Goal: Transaction & Acquisition: Purchase product/service

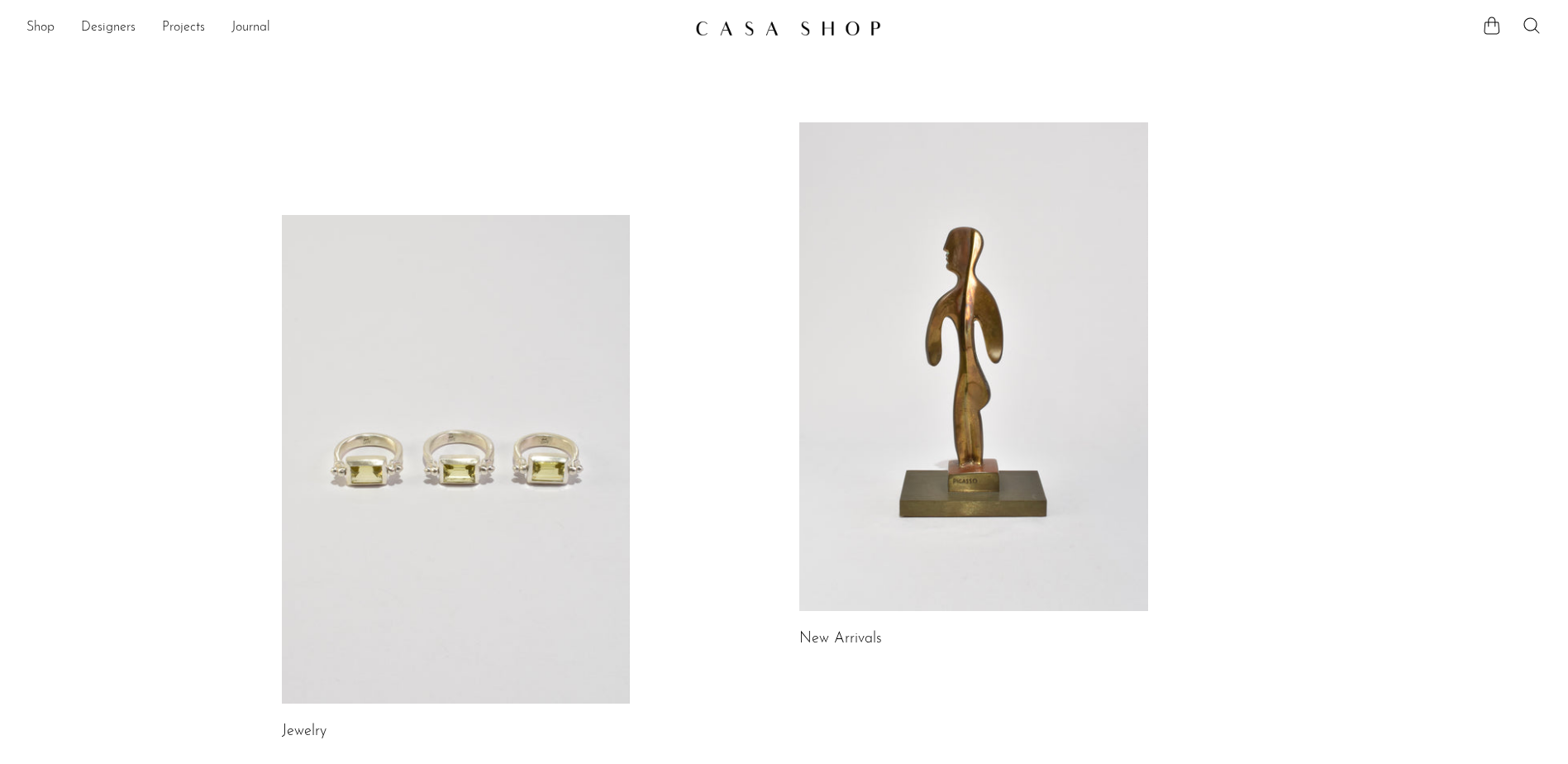
click at [1012, 472] on link at bounding box center [974, 366] width 349 height 489
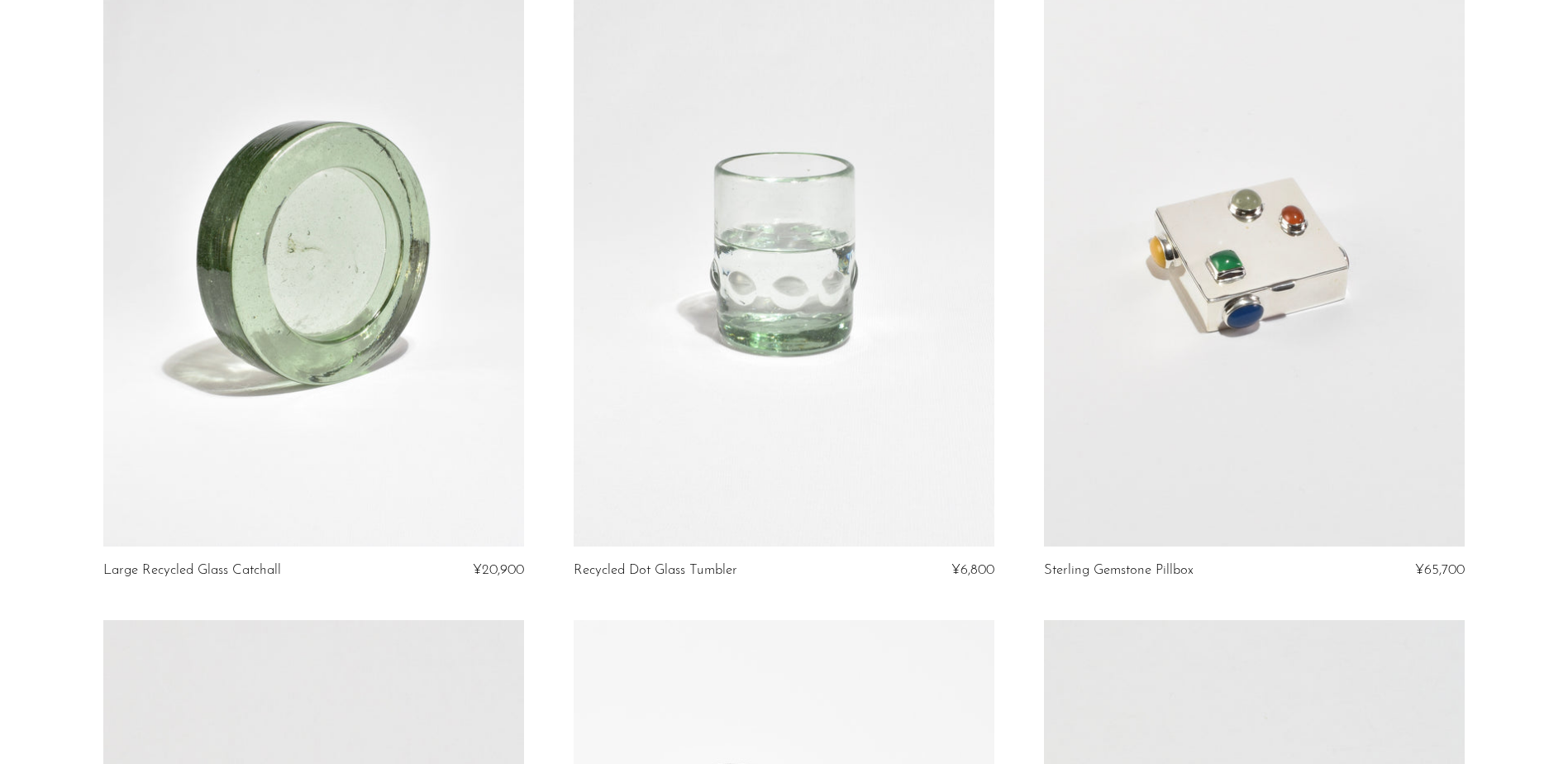
scroll to position [165, 0]
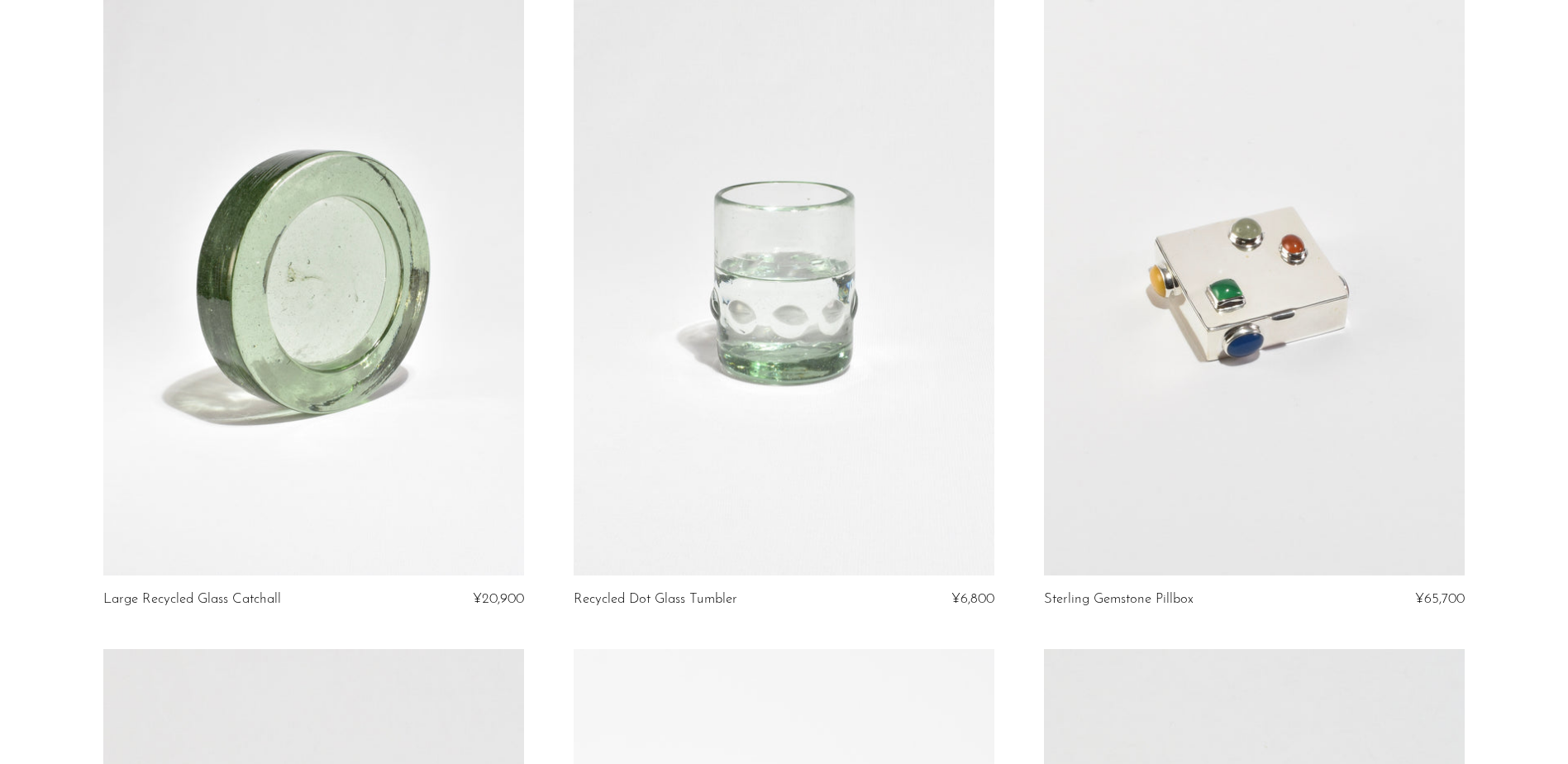
click at [912, 430] on link at bounding box center [784, 281] width 421 height 589
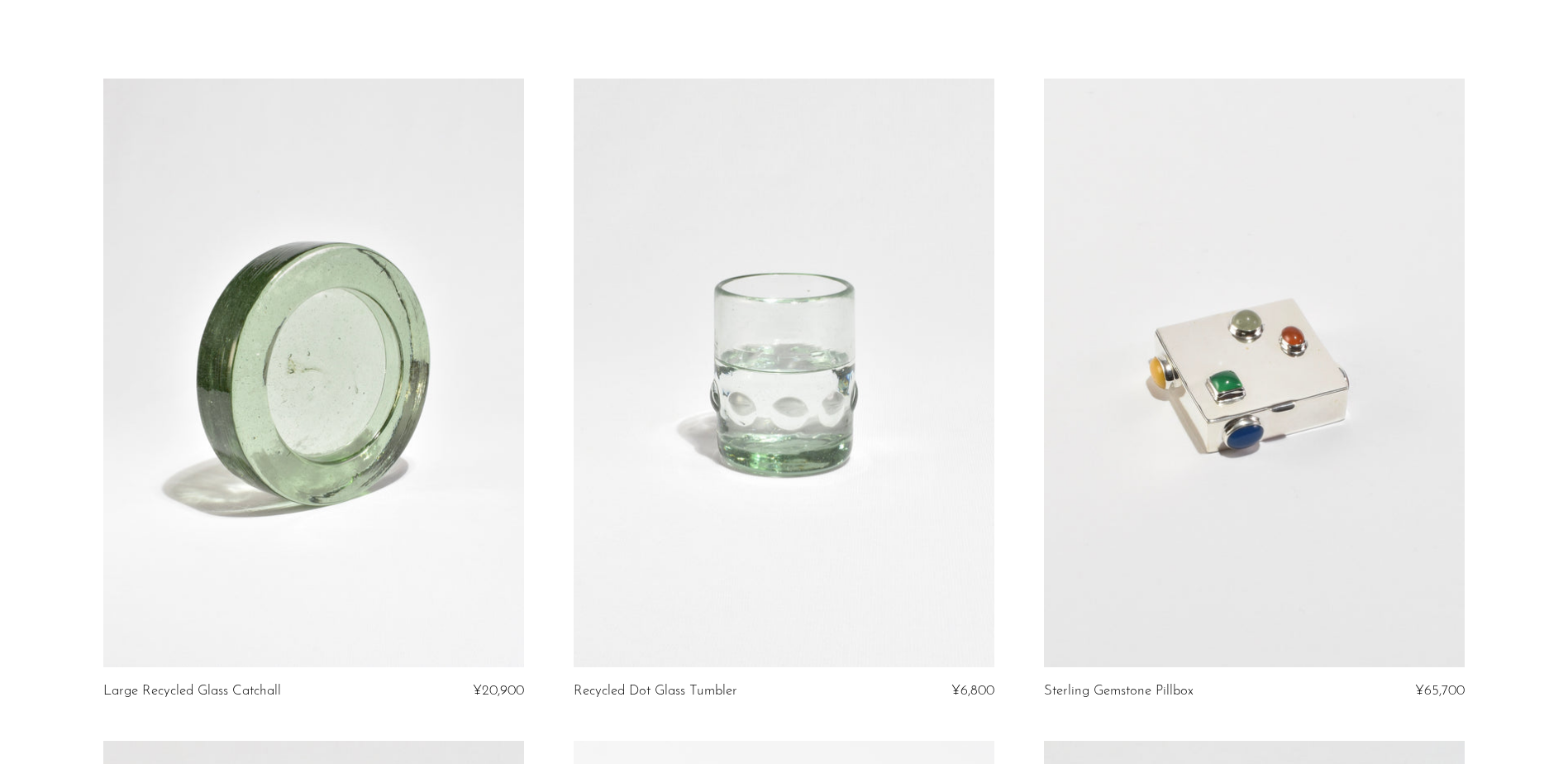
scroll to position [0, 0]
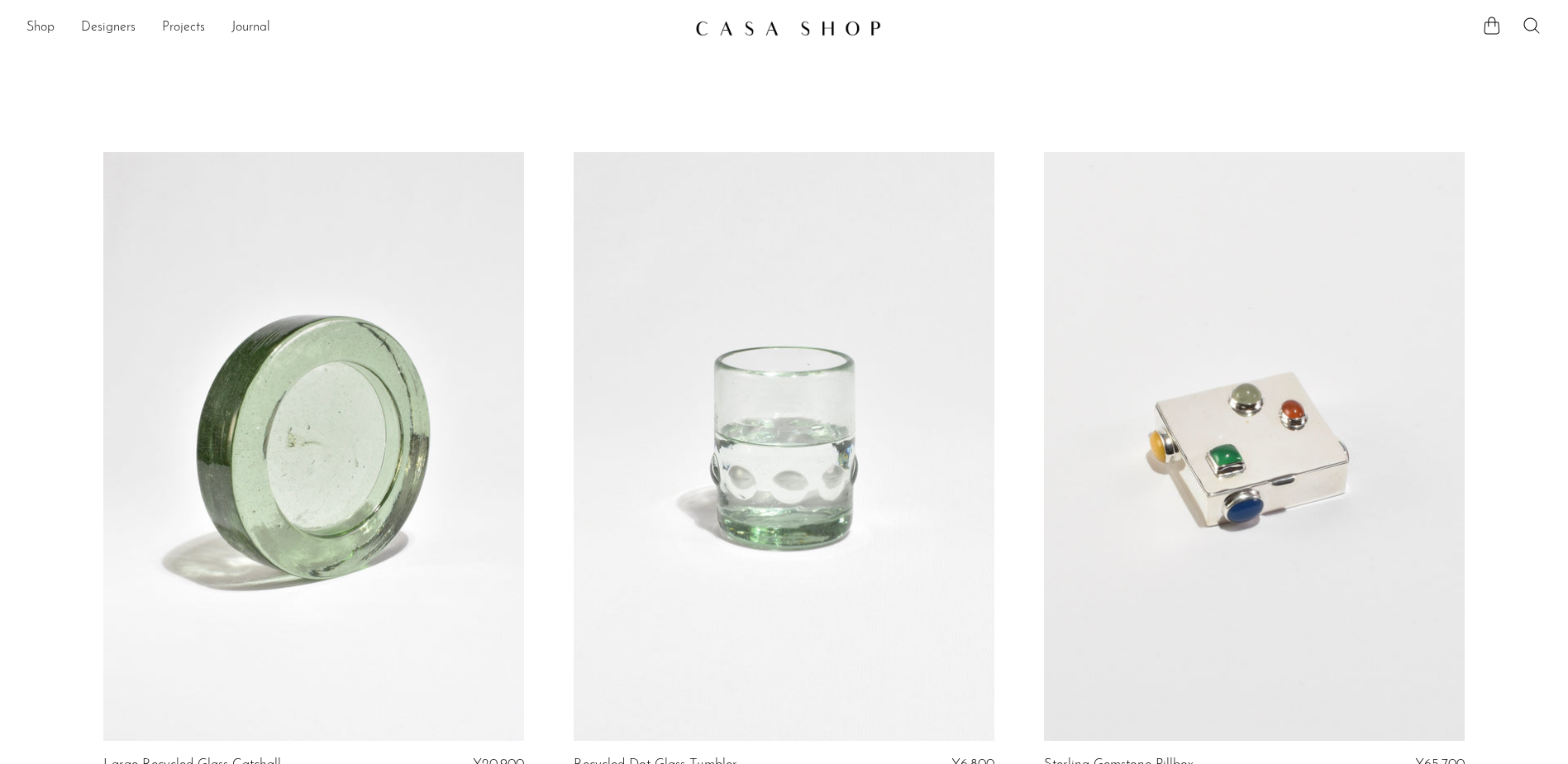
click at [840, 34] on img at bounding box center [788, 28] width 186 height 16
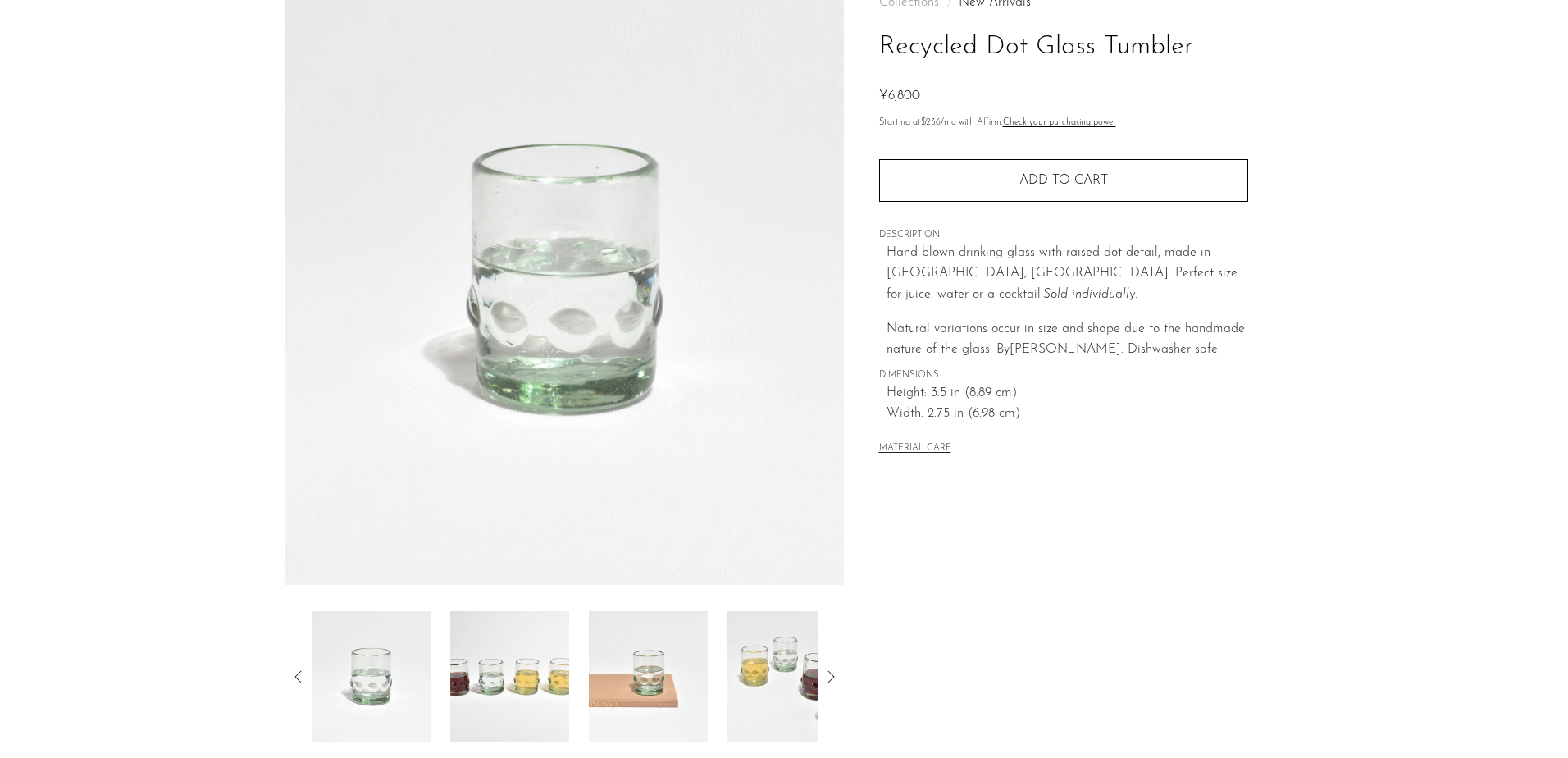
scroll to position [164, 0]
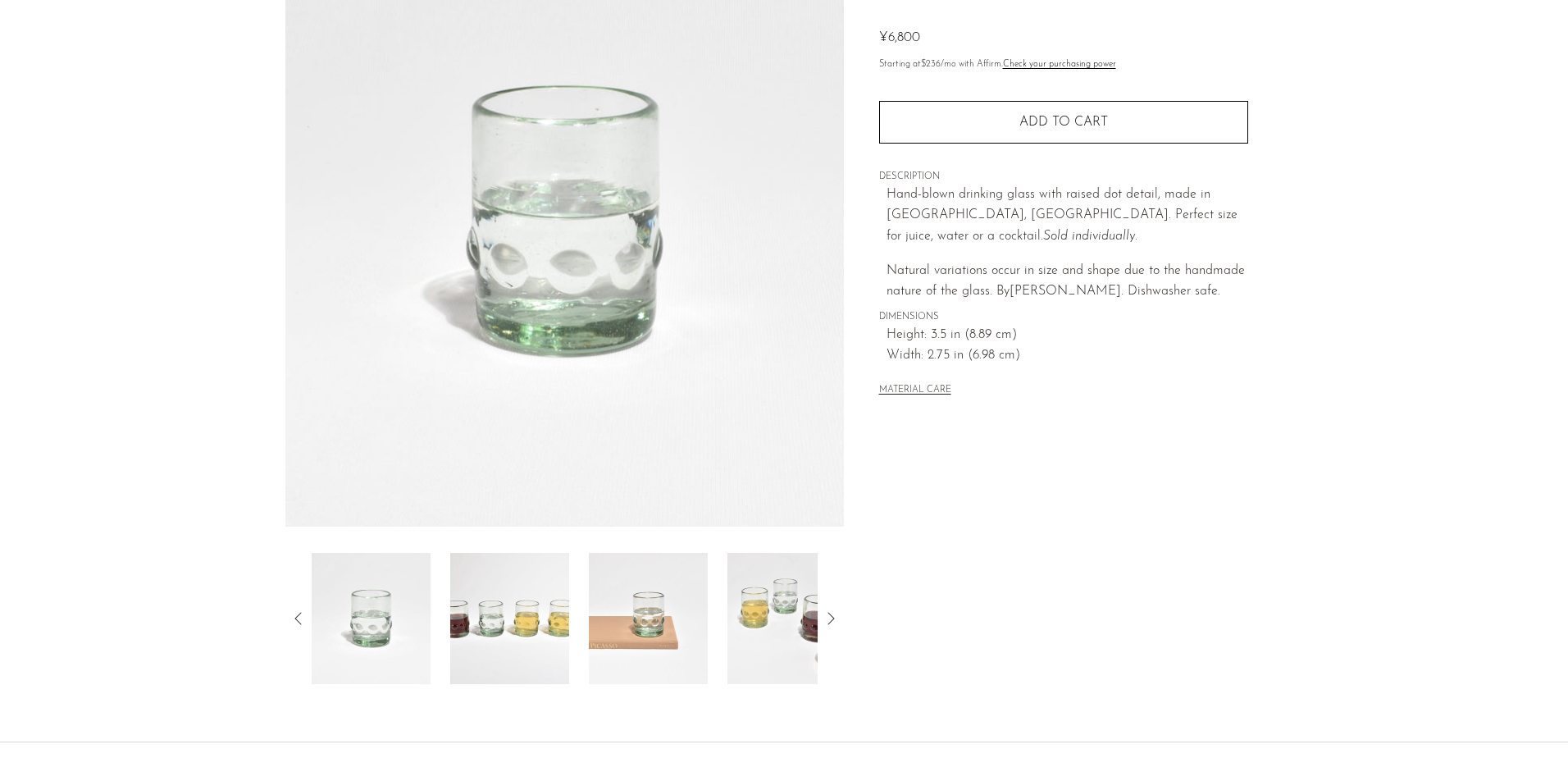
click at [484, 647] on img at bounding box center [510, 618] width 119 height 131
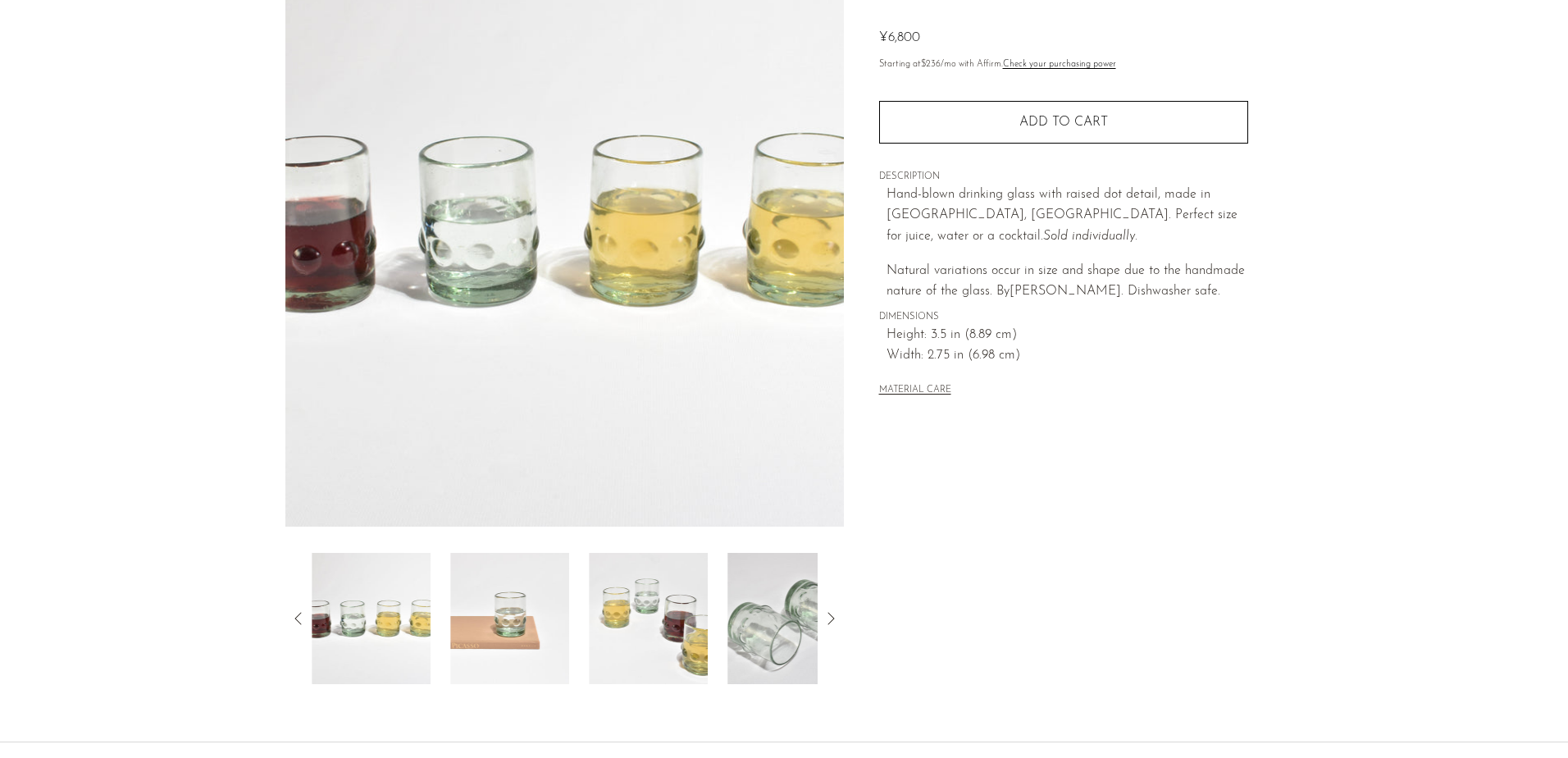
click at [533, 648] on img at bounding box center [510, 618] width 119 height 131
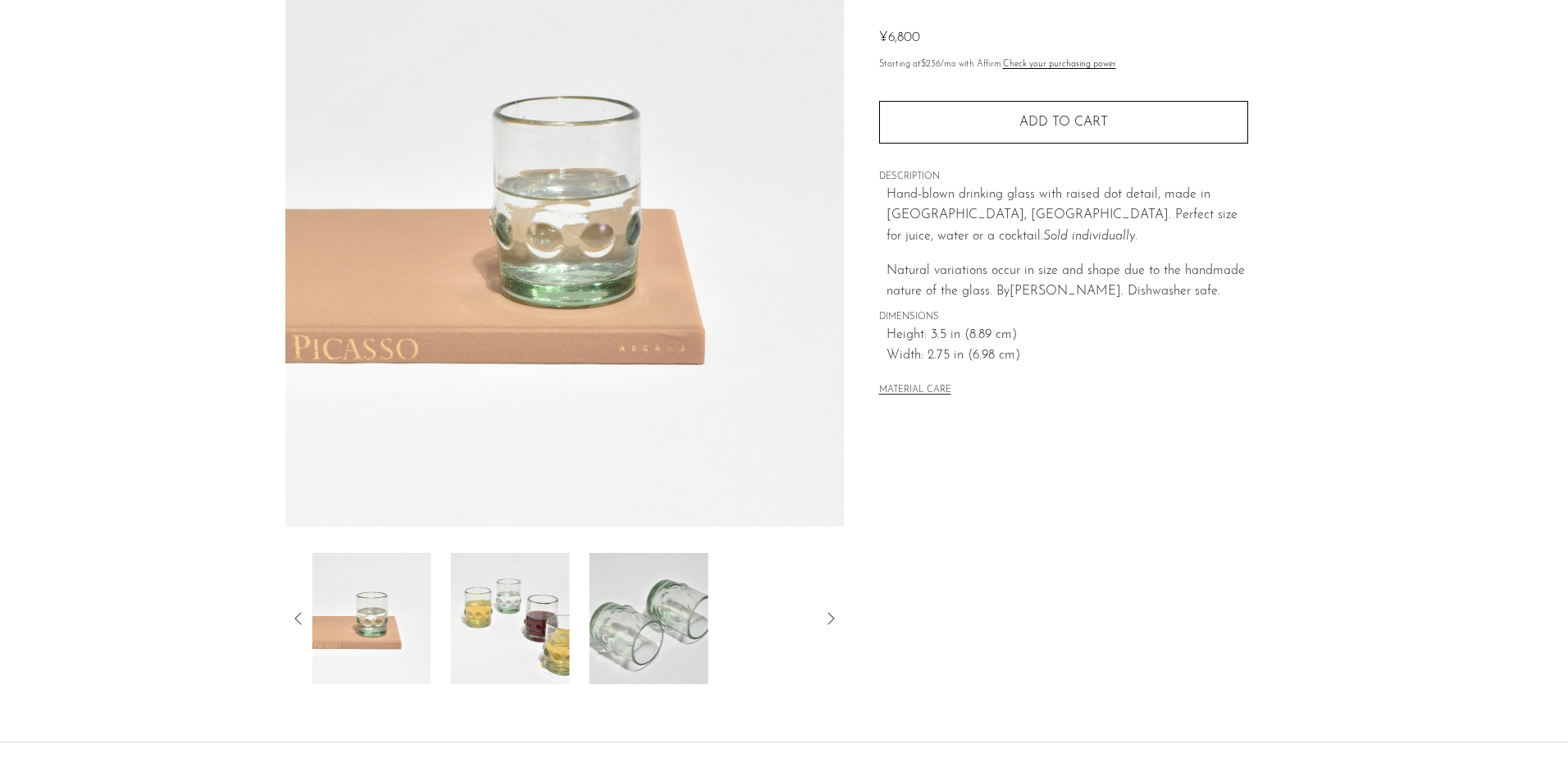
click at [603, 649] on img at bounding box center [649, 618] width 119 height 131
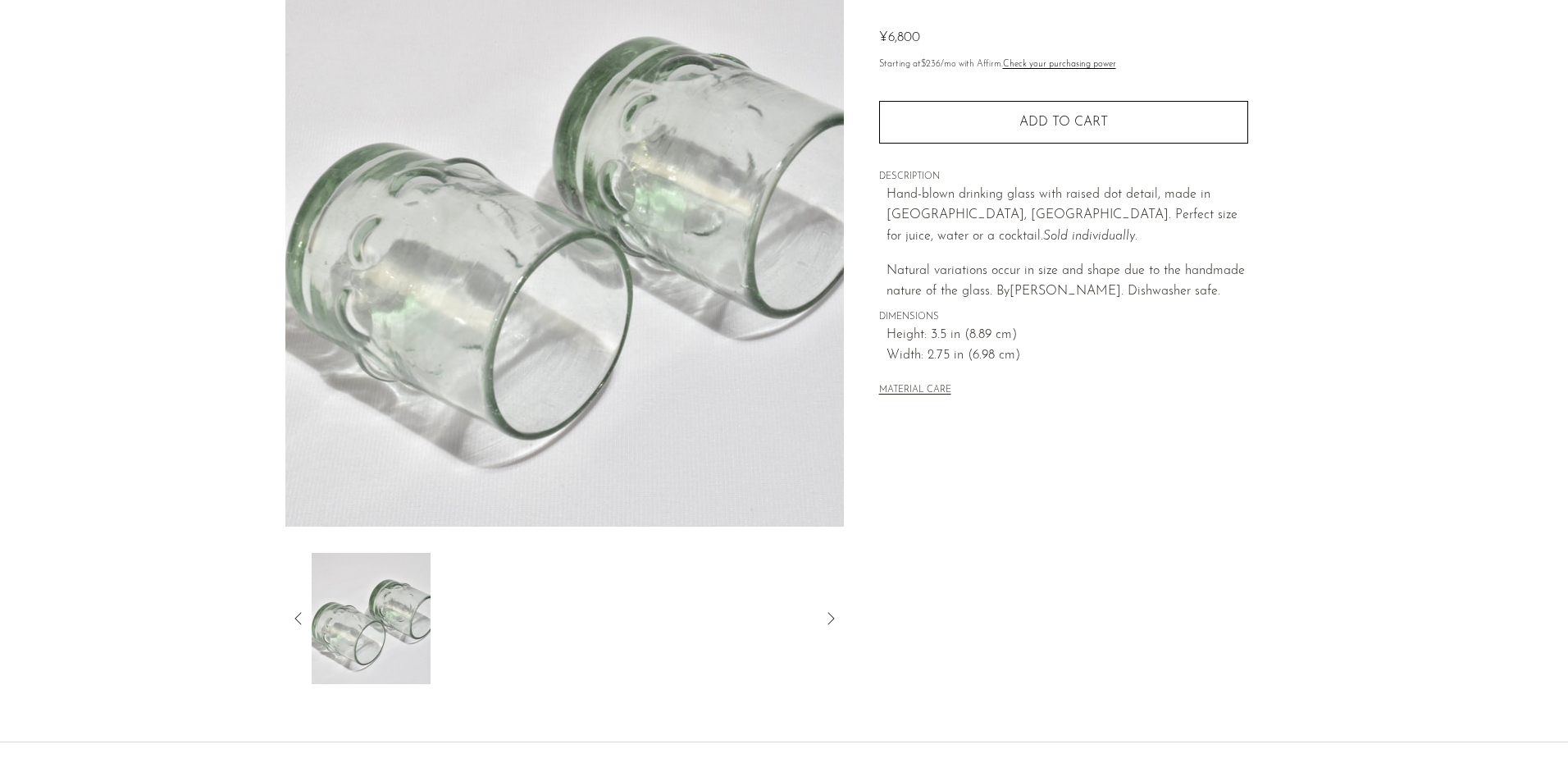
drag, startPoint x: 941, startPoint y: 666, endPoint x: 944, endPoint y: 651, distance: 15.3
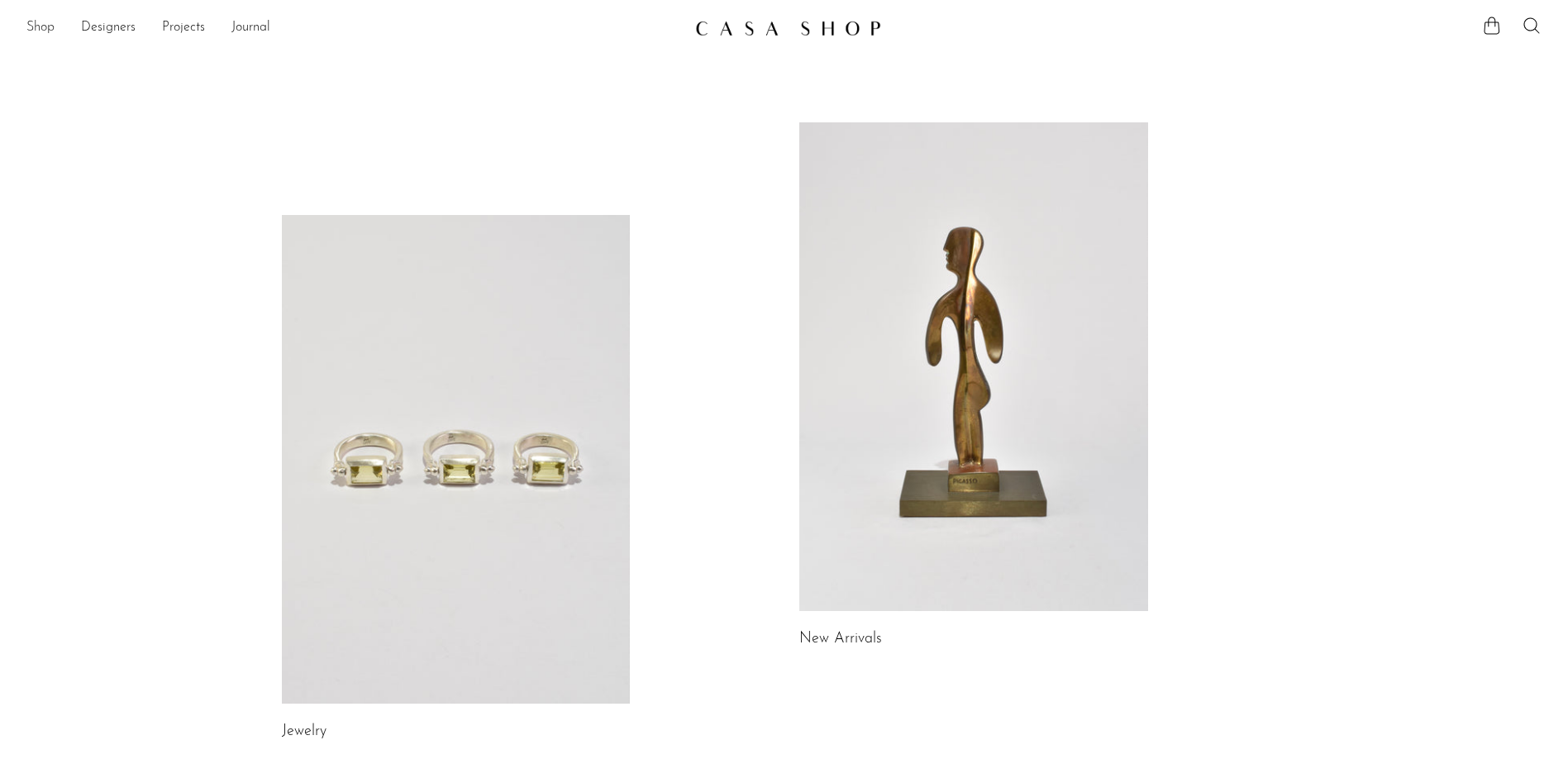
click at [37, 21] on link "Shop" at bounding box center [40, 28] width 28 height 21
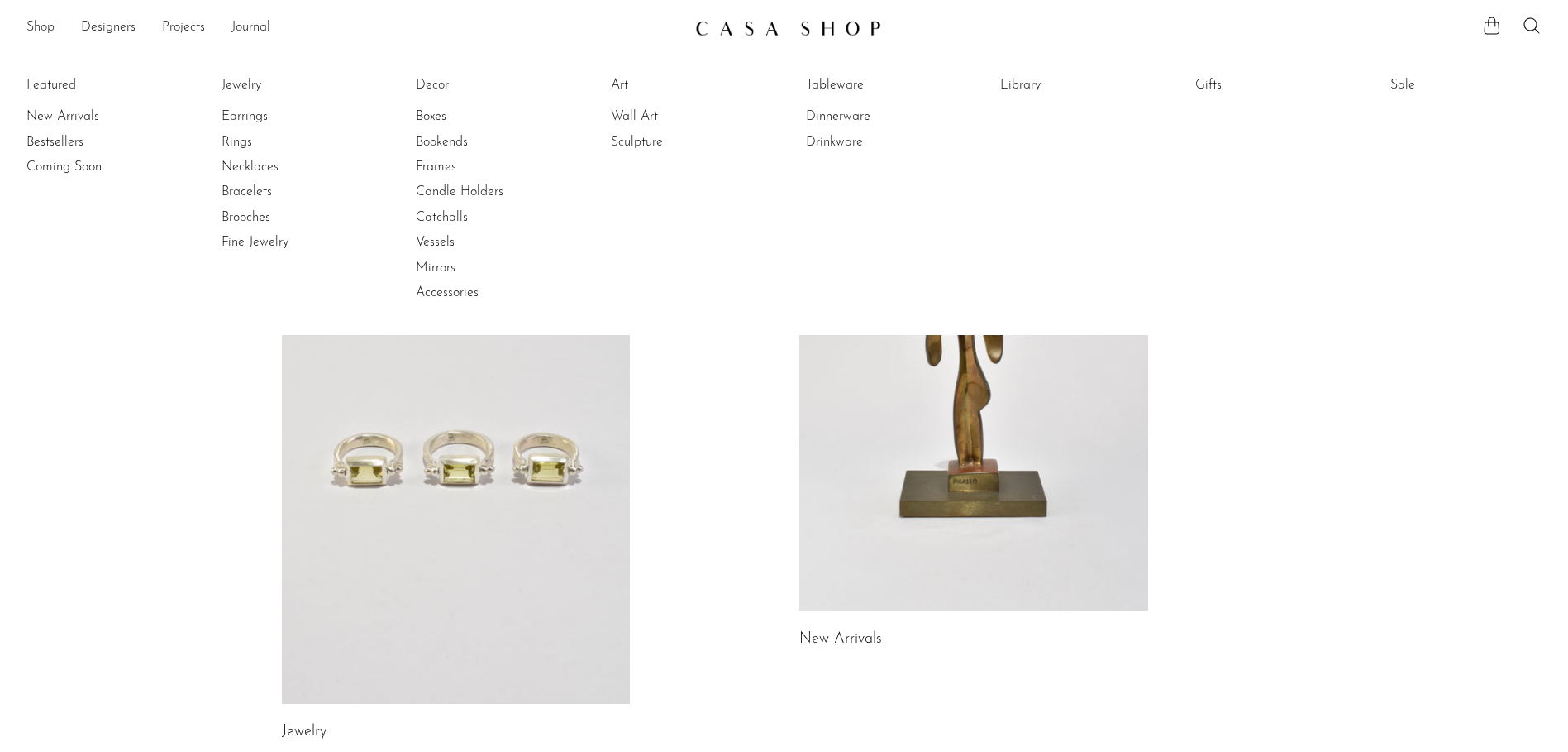
click at [41, 25] on link "Shop" at bounding box center [40, 28] width 28 height 21
click at [254, 219] on link "Brooches" at bounding box center [283, 217] width 124 height 18
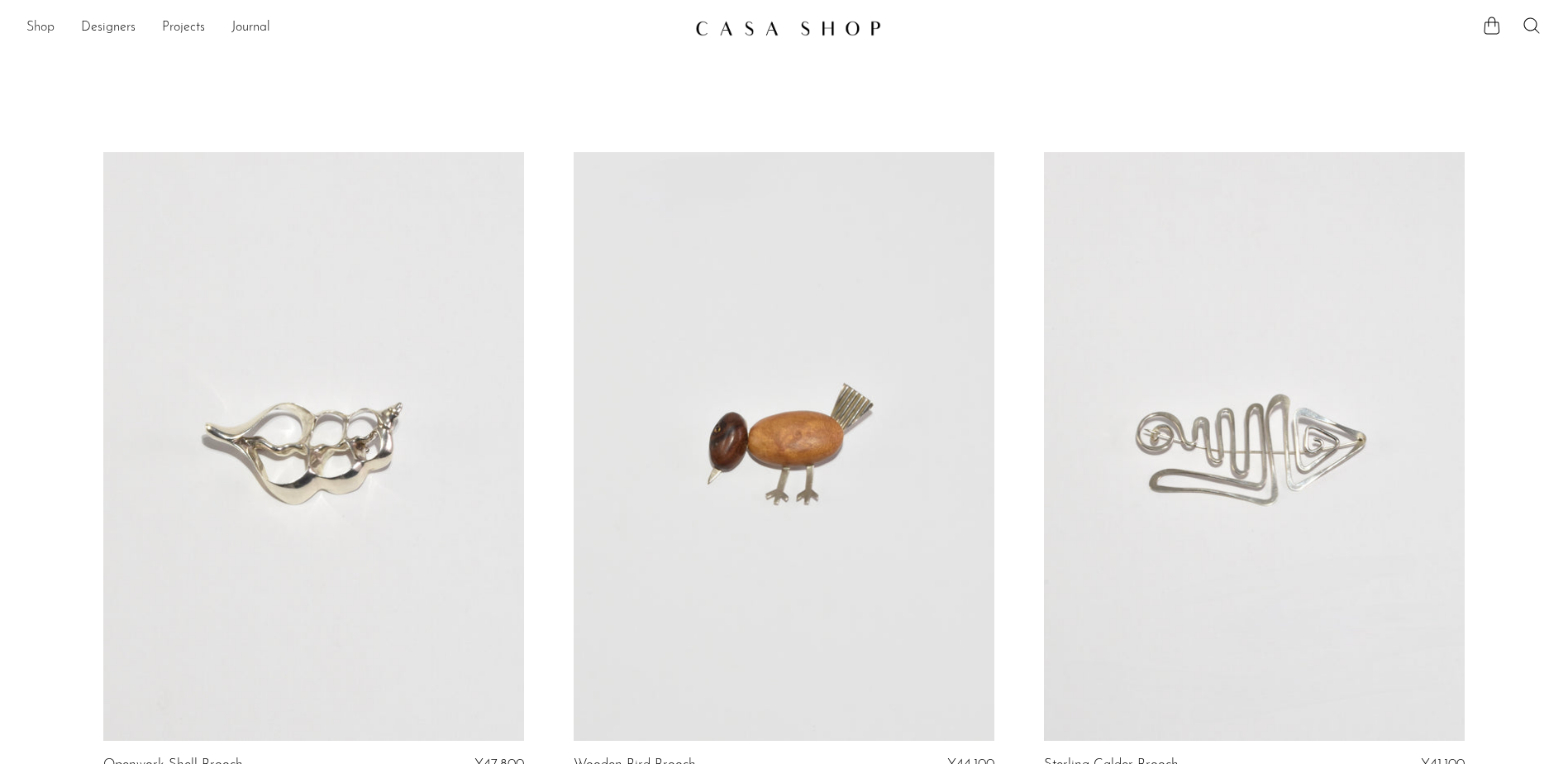
click at [43, 26] on link "Shop" at bounding box center [40, 28] width 28 height 21
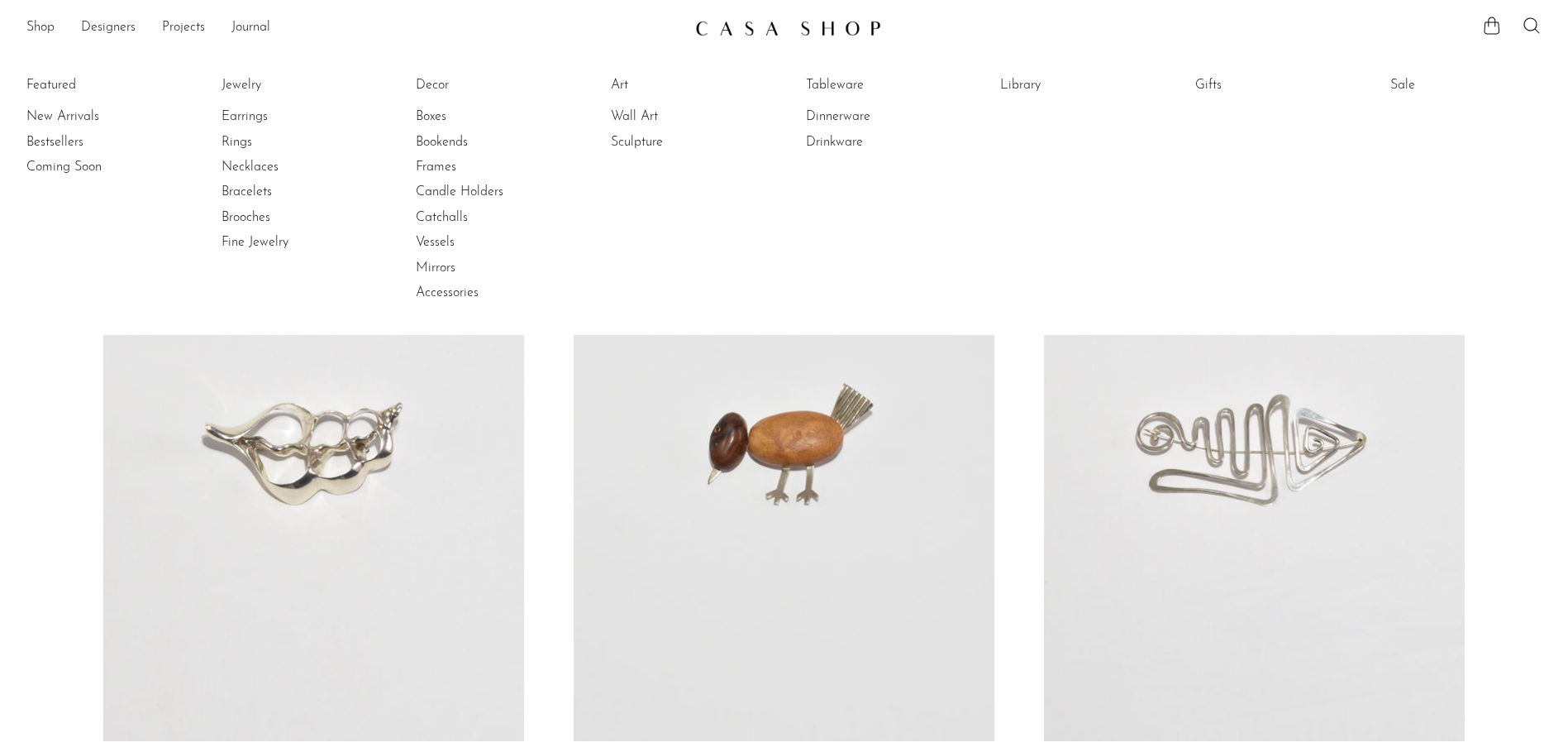
drag, startPoint x: 57, startPoint y: 89, endPoint x: 64, endPoint y: 85, distance: 8.1
click at [57, 89] on li "Featured New Arrivals Bestsellers Coming Soon" at bounding box center [103, 189] width 152 height 240
click at [64, 85] on li "Featured New Arrivals Bestsellers Coming Soon" at bounding box center [103, 189] width 152 height 240
click at [34, 84] on li "Featured New Arrivals Bestsellers Coming Soon" at bounding box center [103, 189] width 152 height 240
click at [71, 143] on link "Bestsellers" at bounding box center [88, 142] width 124 height 18
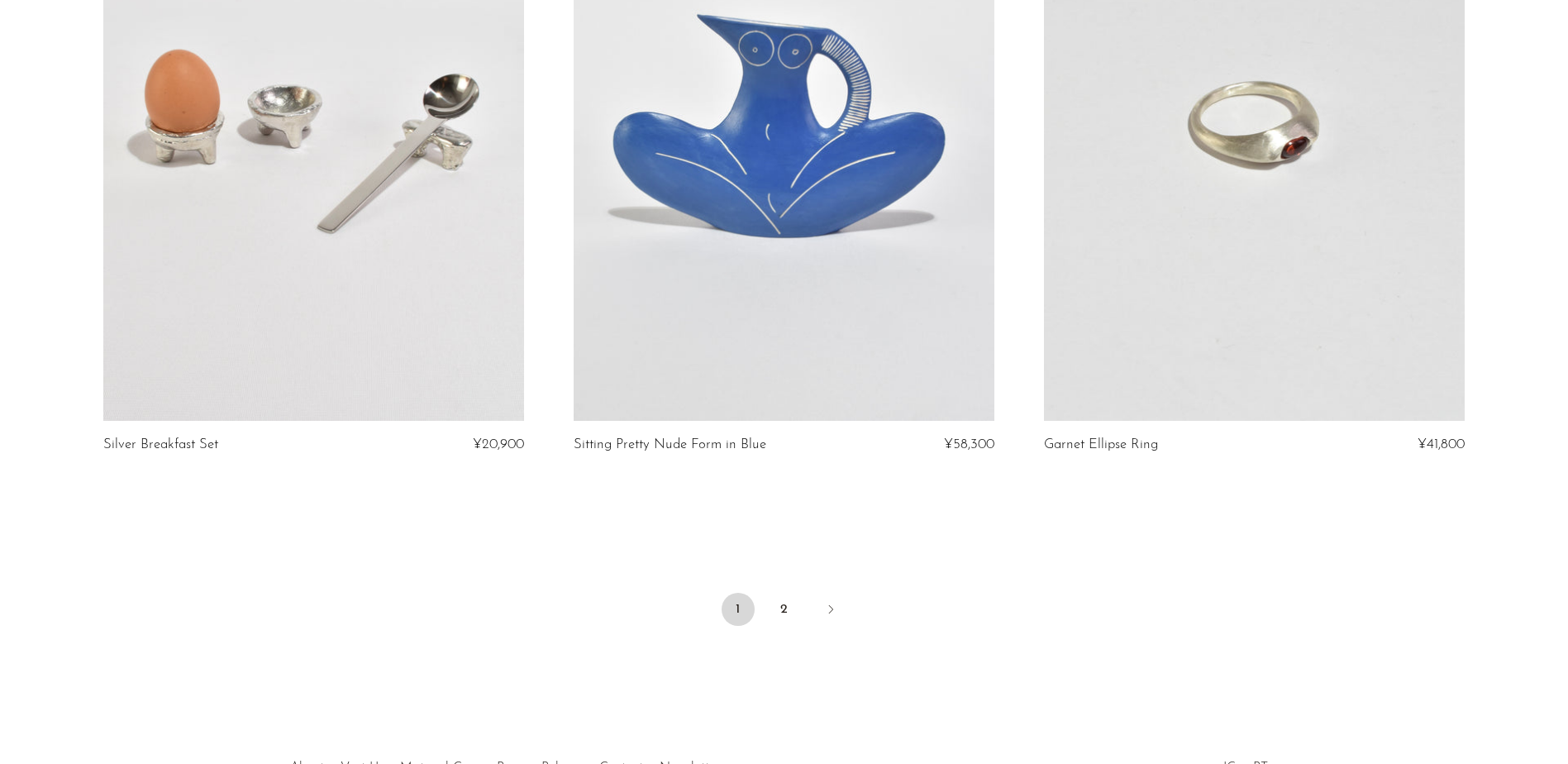
scroll to position [7718, 0]
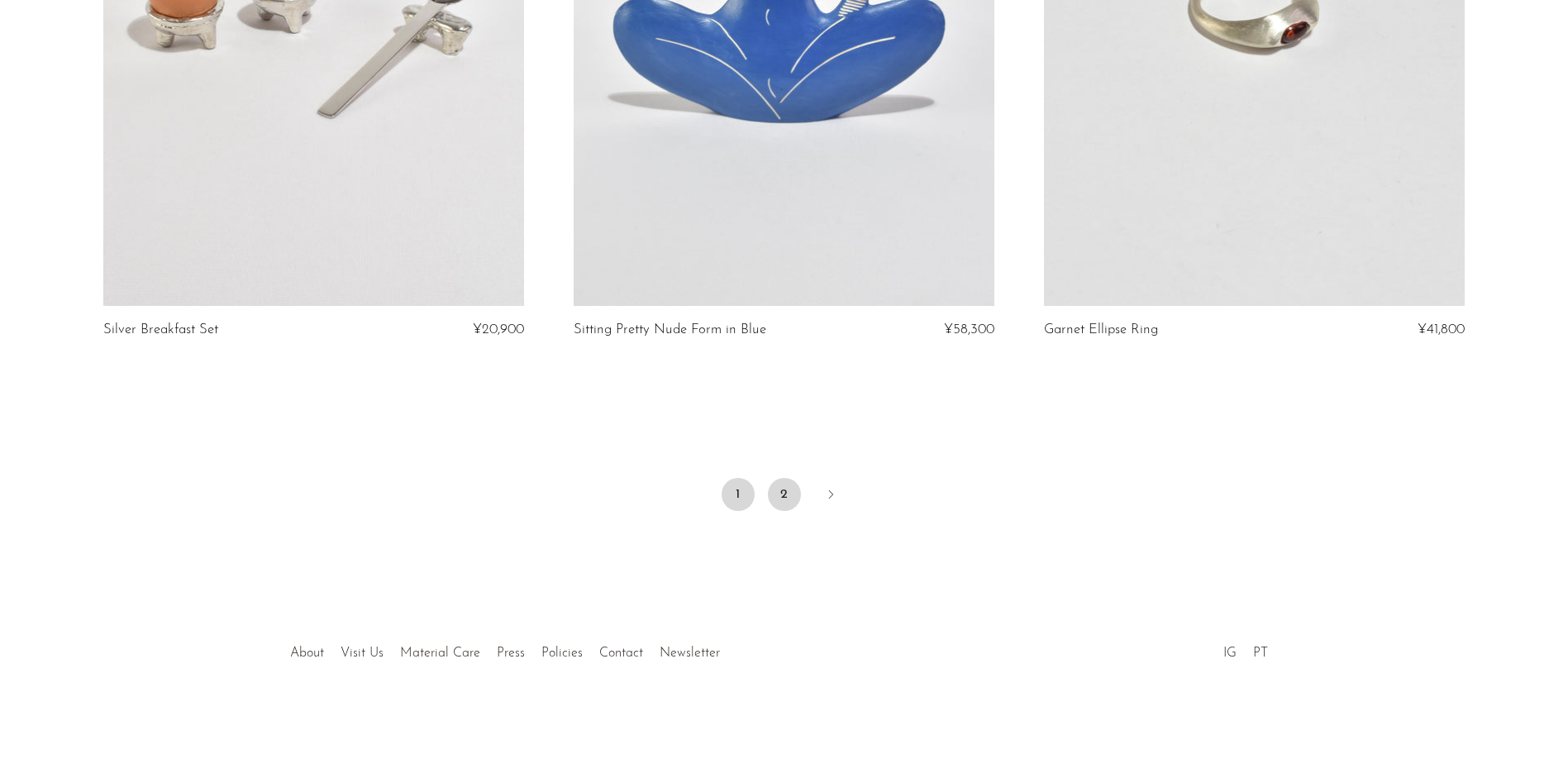
click at [782, 502] on link "2" at bounding box center [784, 494] width 33 height 33
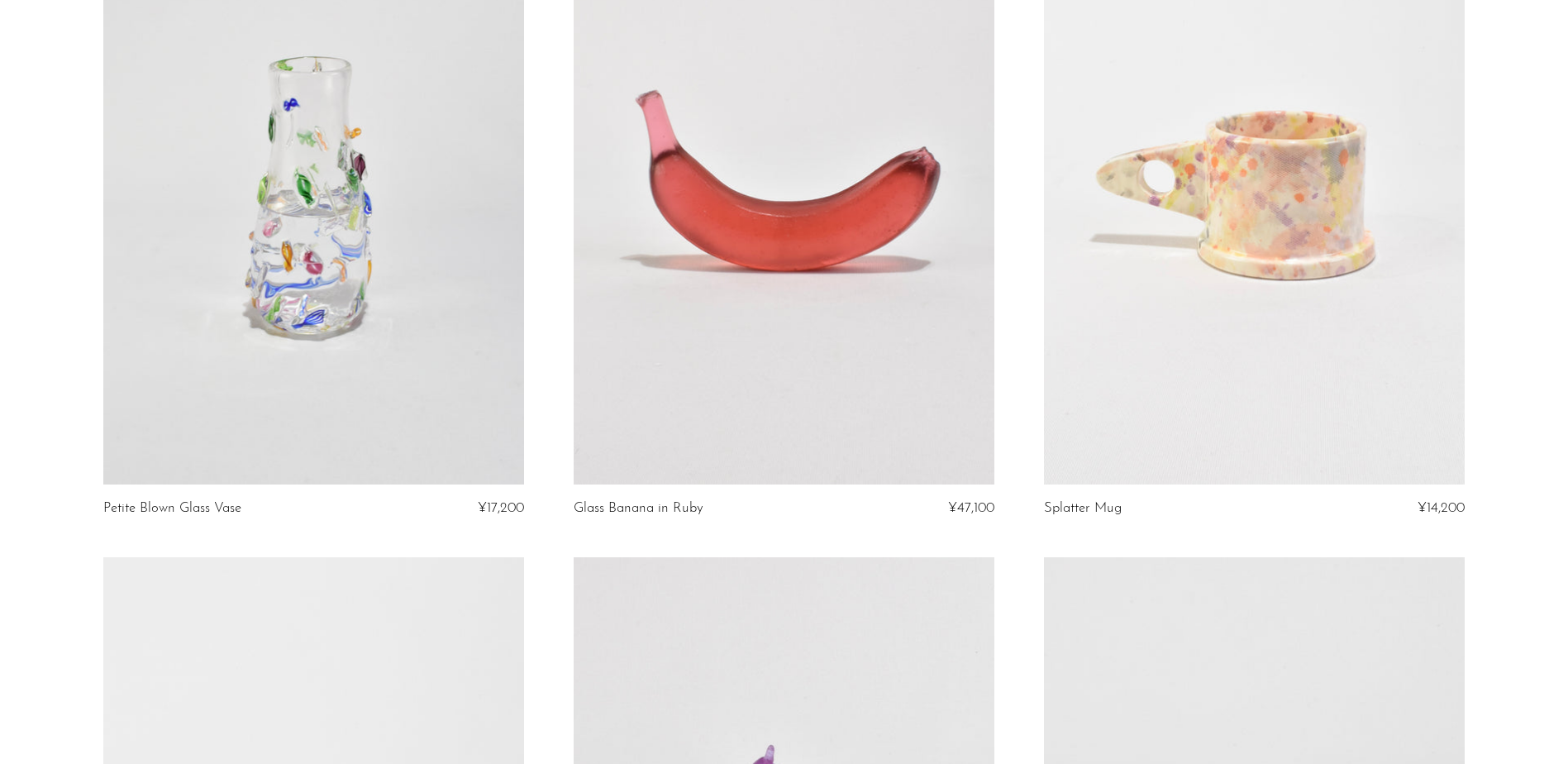
scroll to position [909, 0]
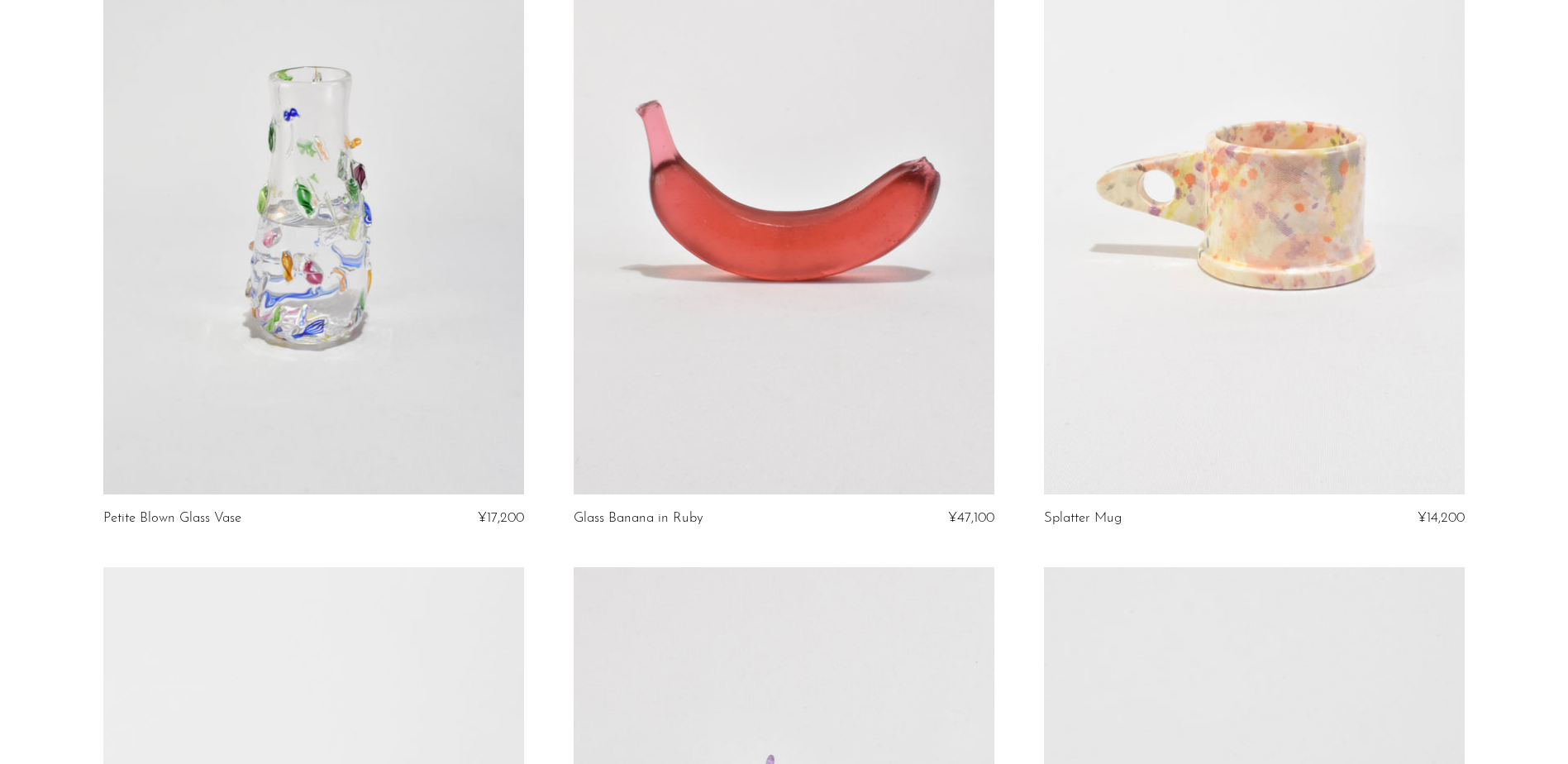
click at [1331, 328] on link at bounding box center [1254, 200] width 421 height 589
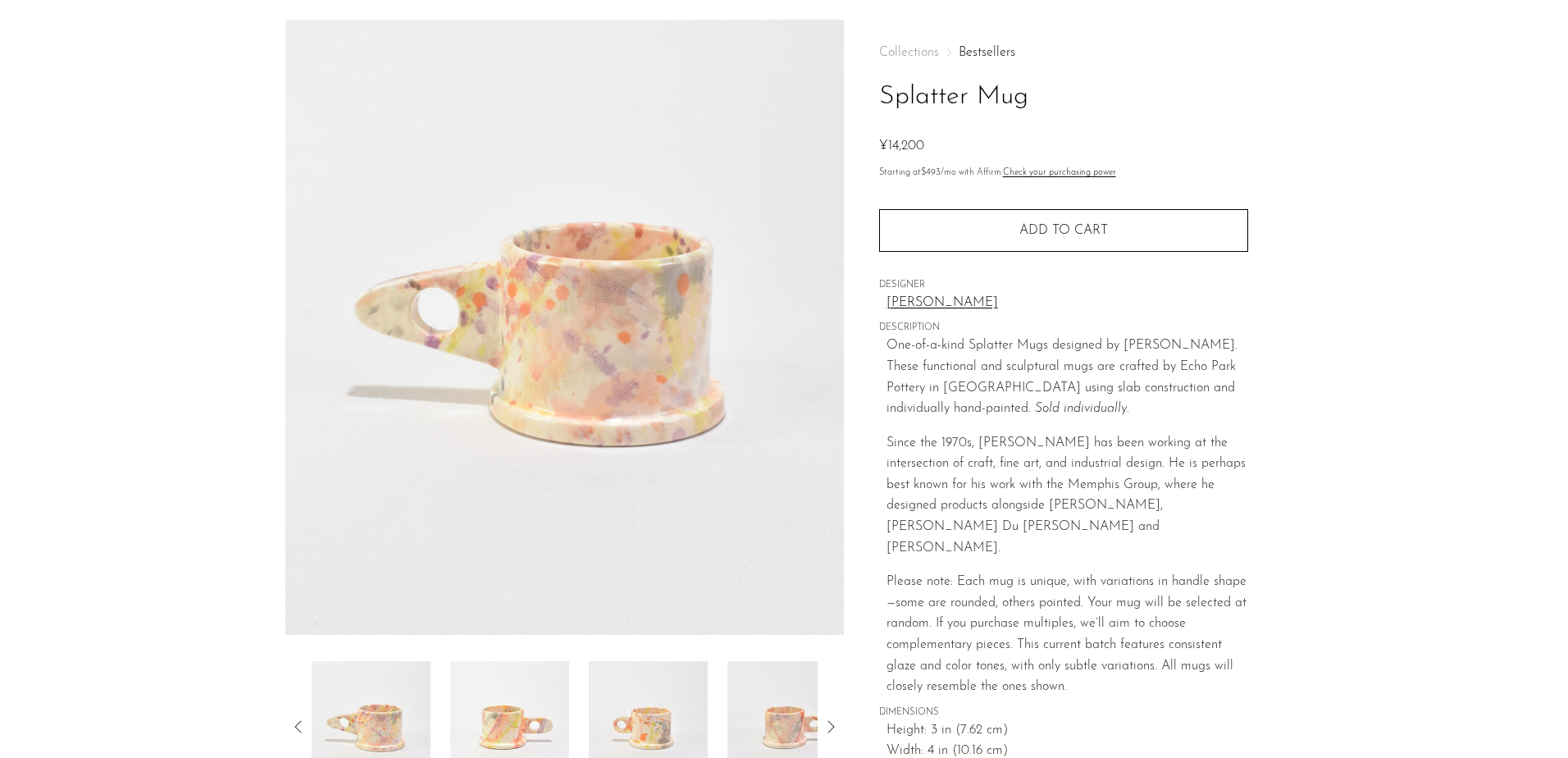
scroll to position [164, 0]
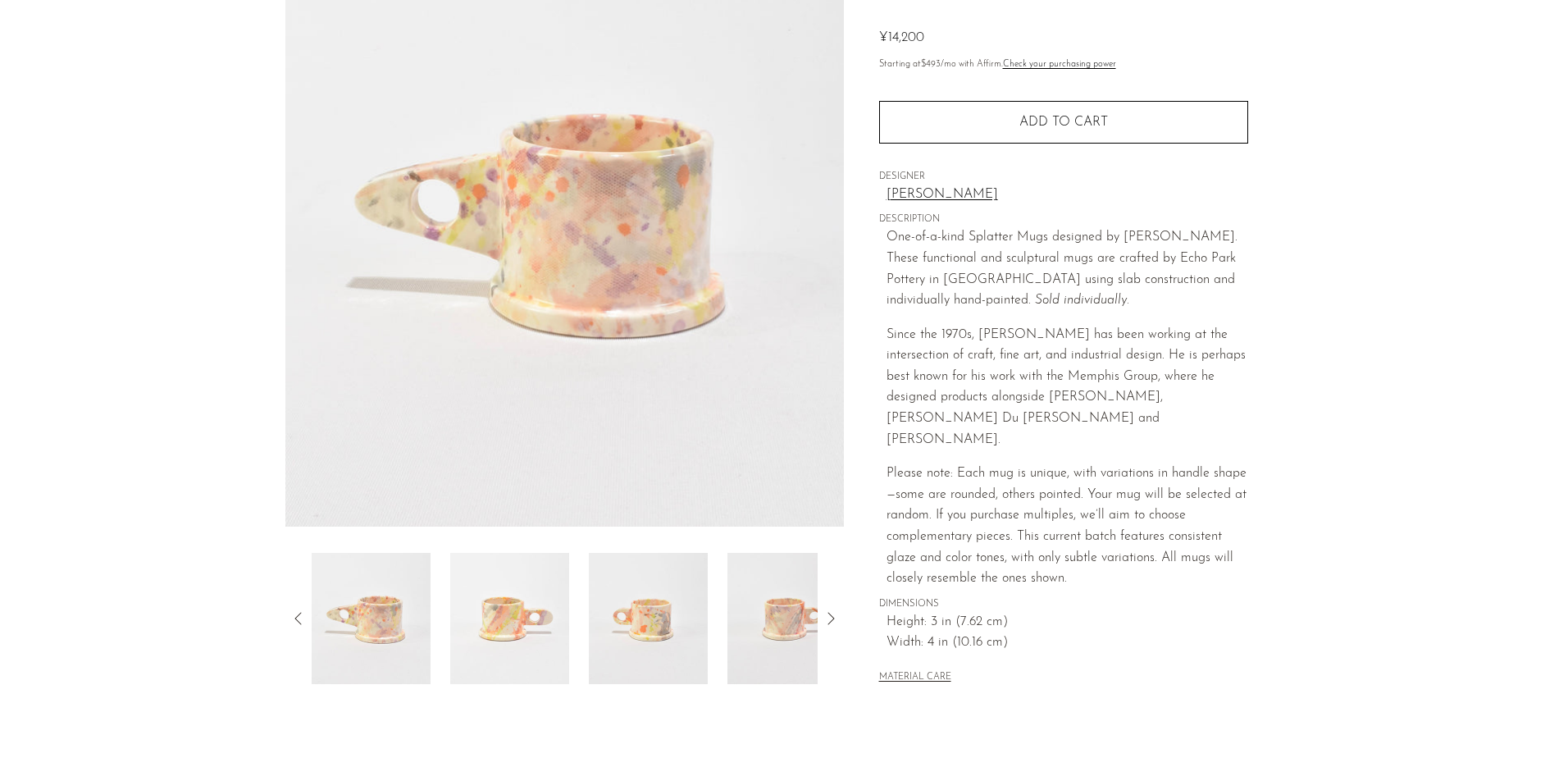
click at [395, 644] on img at bounding box center [371, 618] width 119 height 131
click at [480, 645] on img at bounding box center [510, 618] width 119 height 131
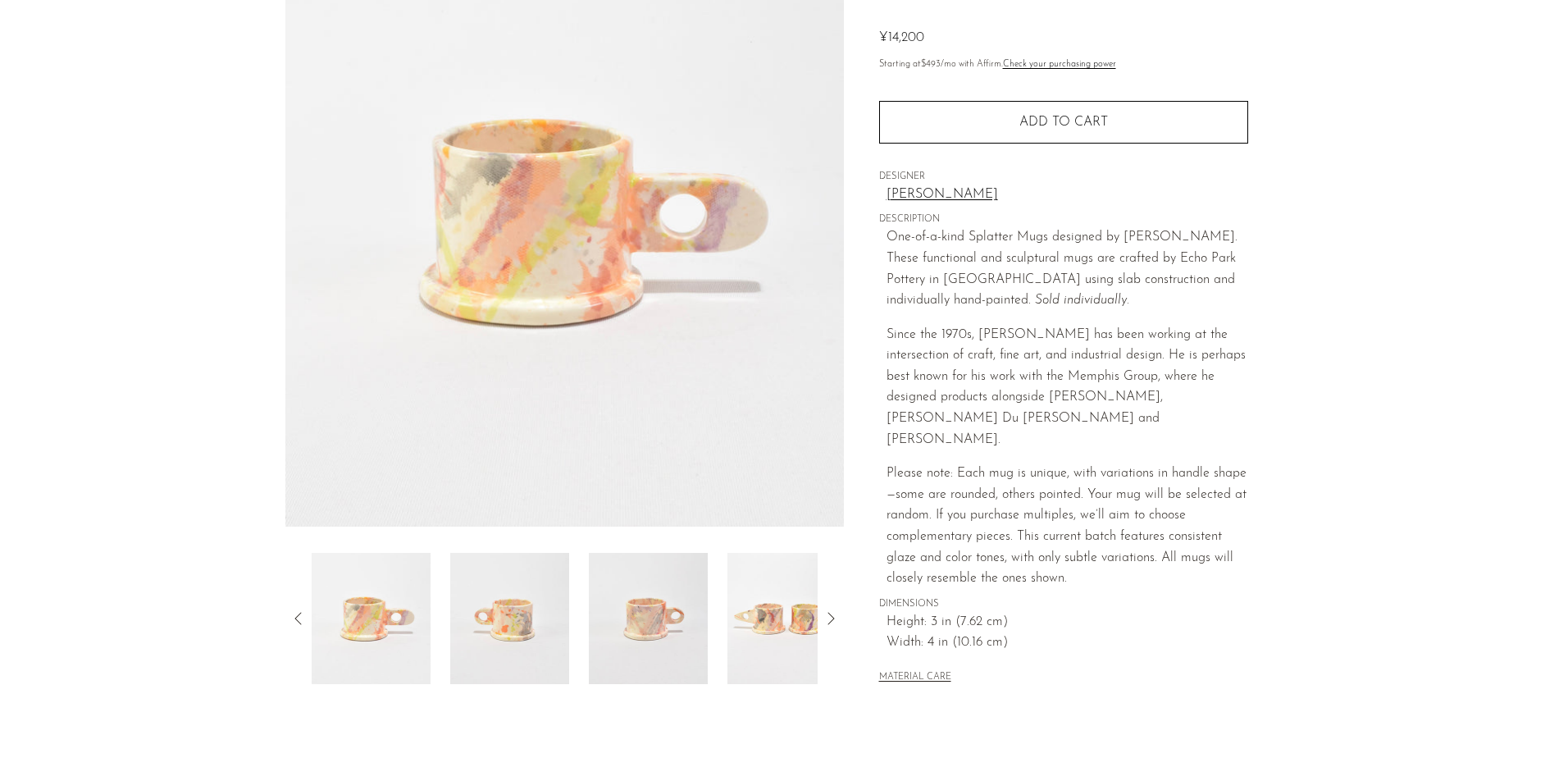
click at [498, 638] on img at bounding box center [510, 618] width 119 height 131
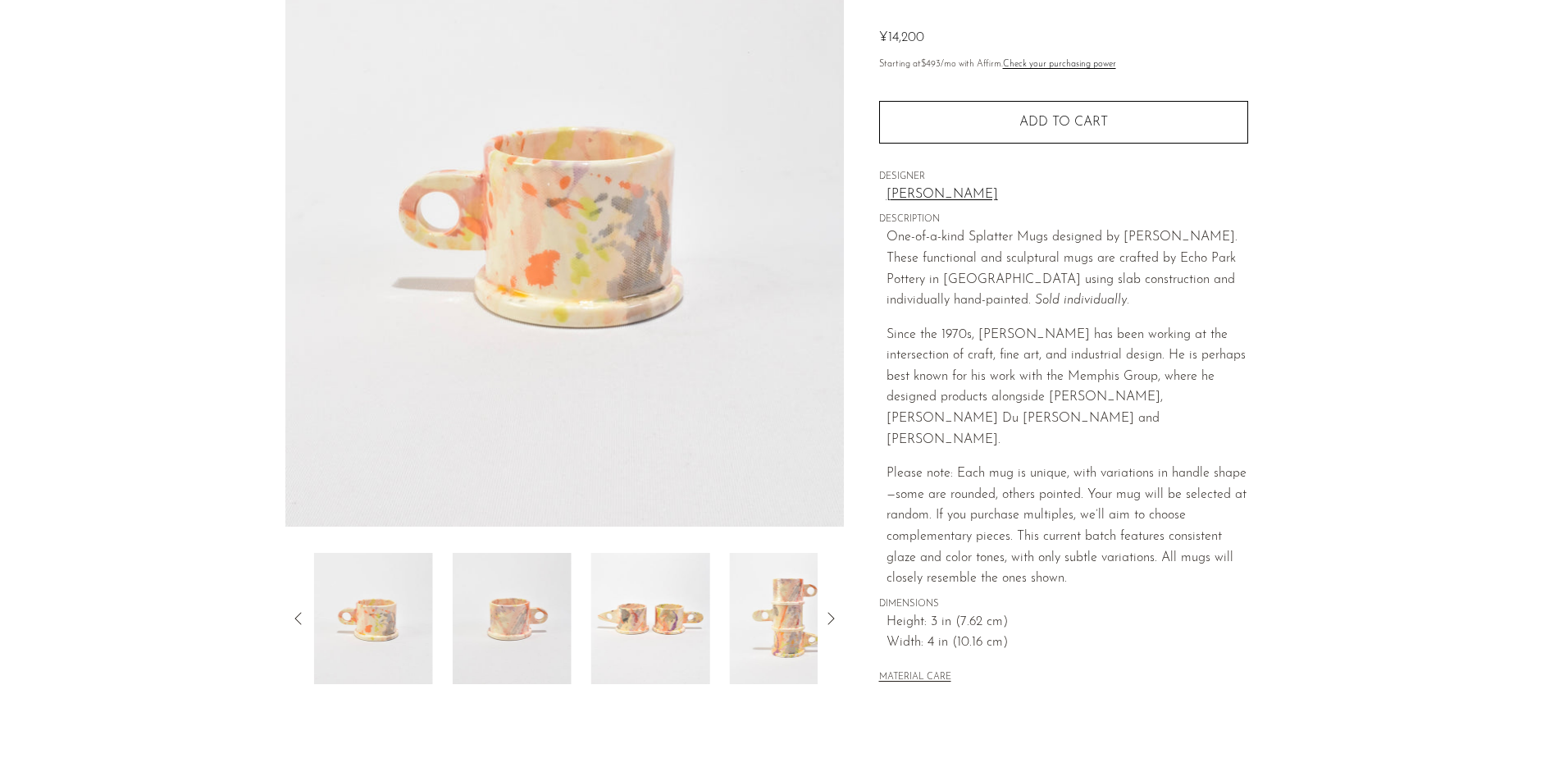
click at [522, 638] on img at bounding box center [512, 618] width 119 height 131
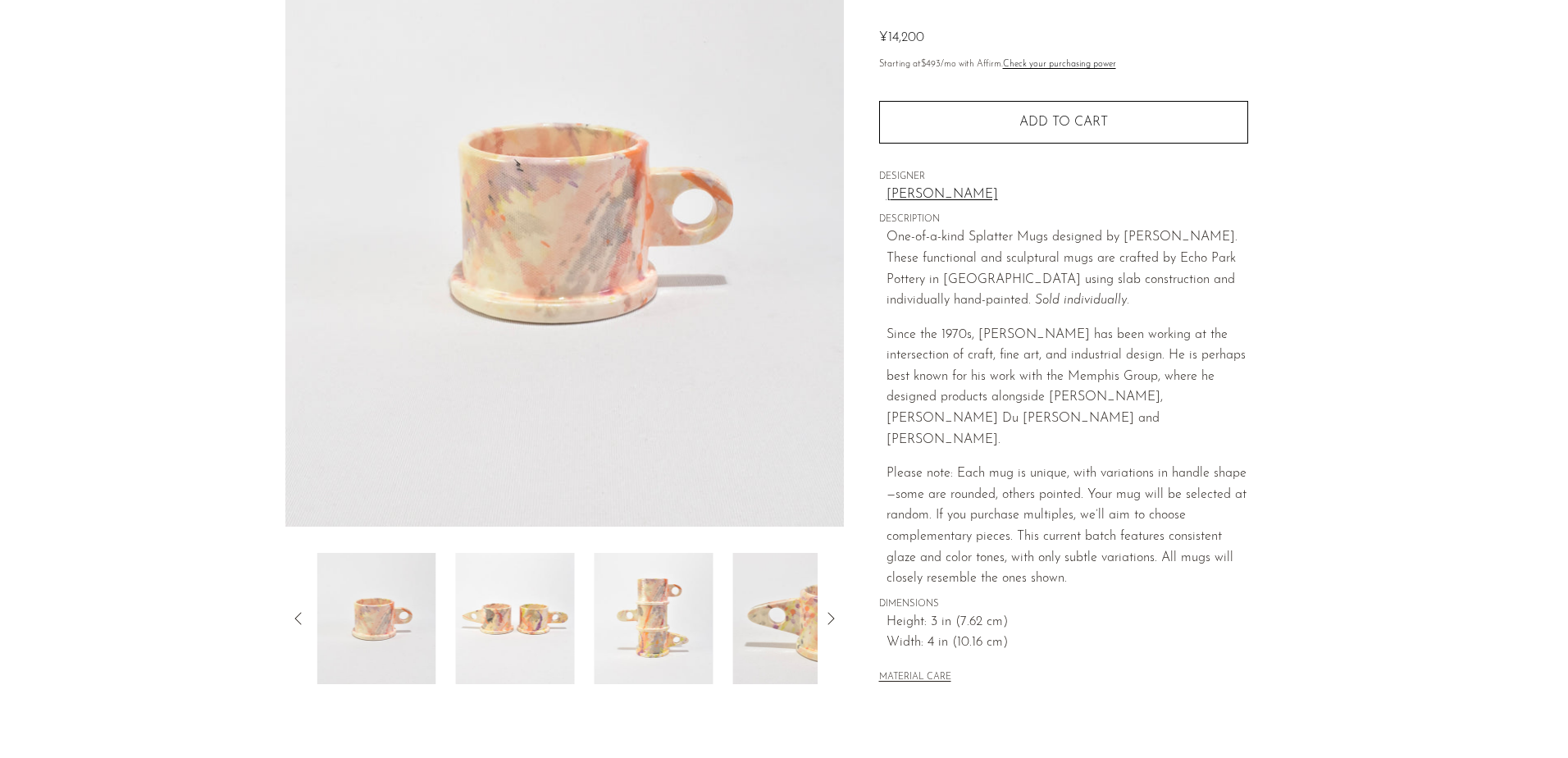
click at [560, 639] on img at bounding box center [515, 618] width 119 height 131
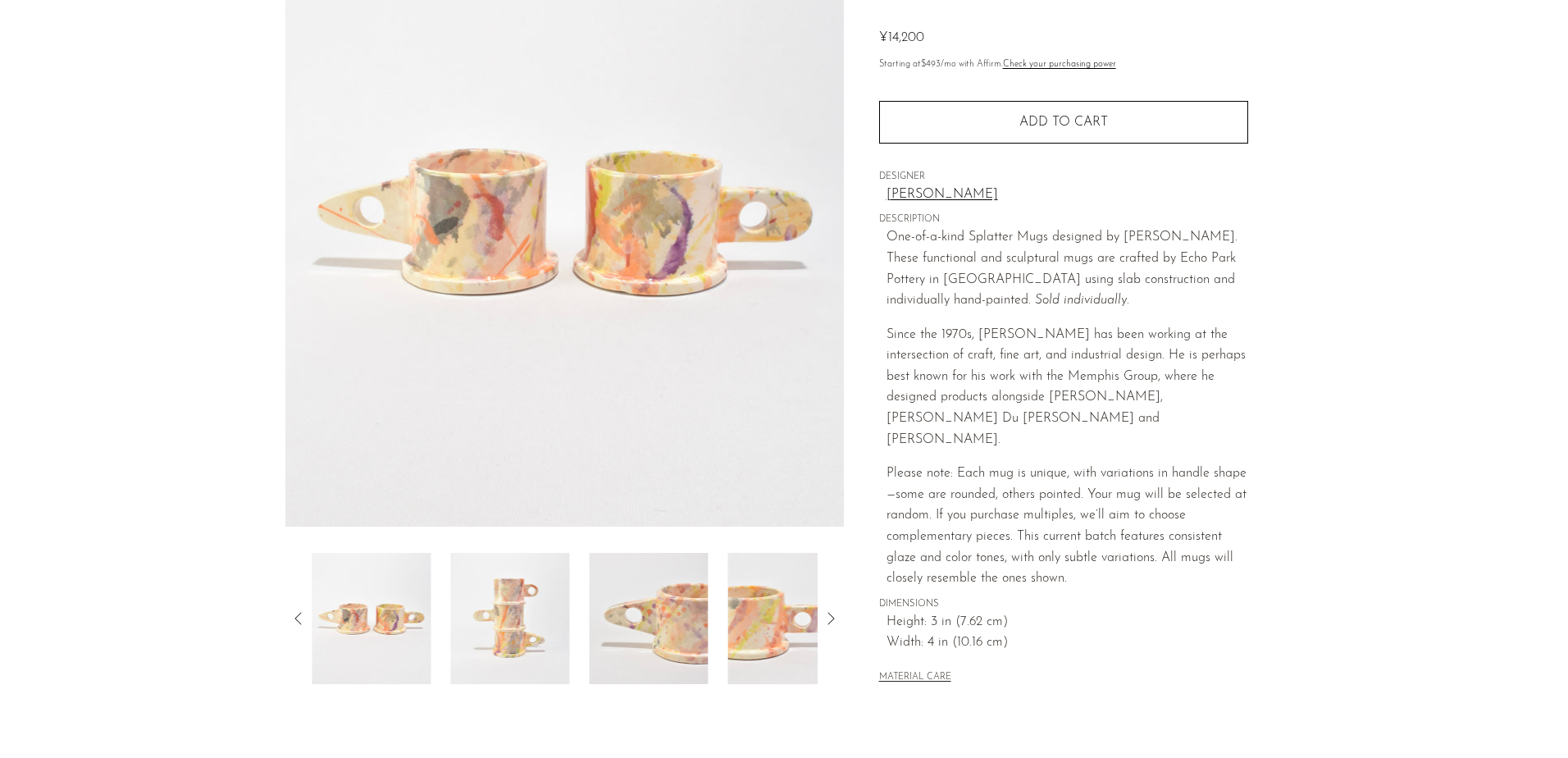
click at [560, 639] on img at bounding box center [510, 618] width 119 height 131
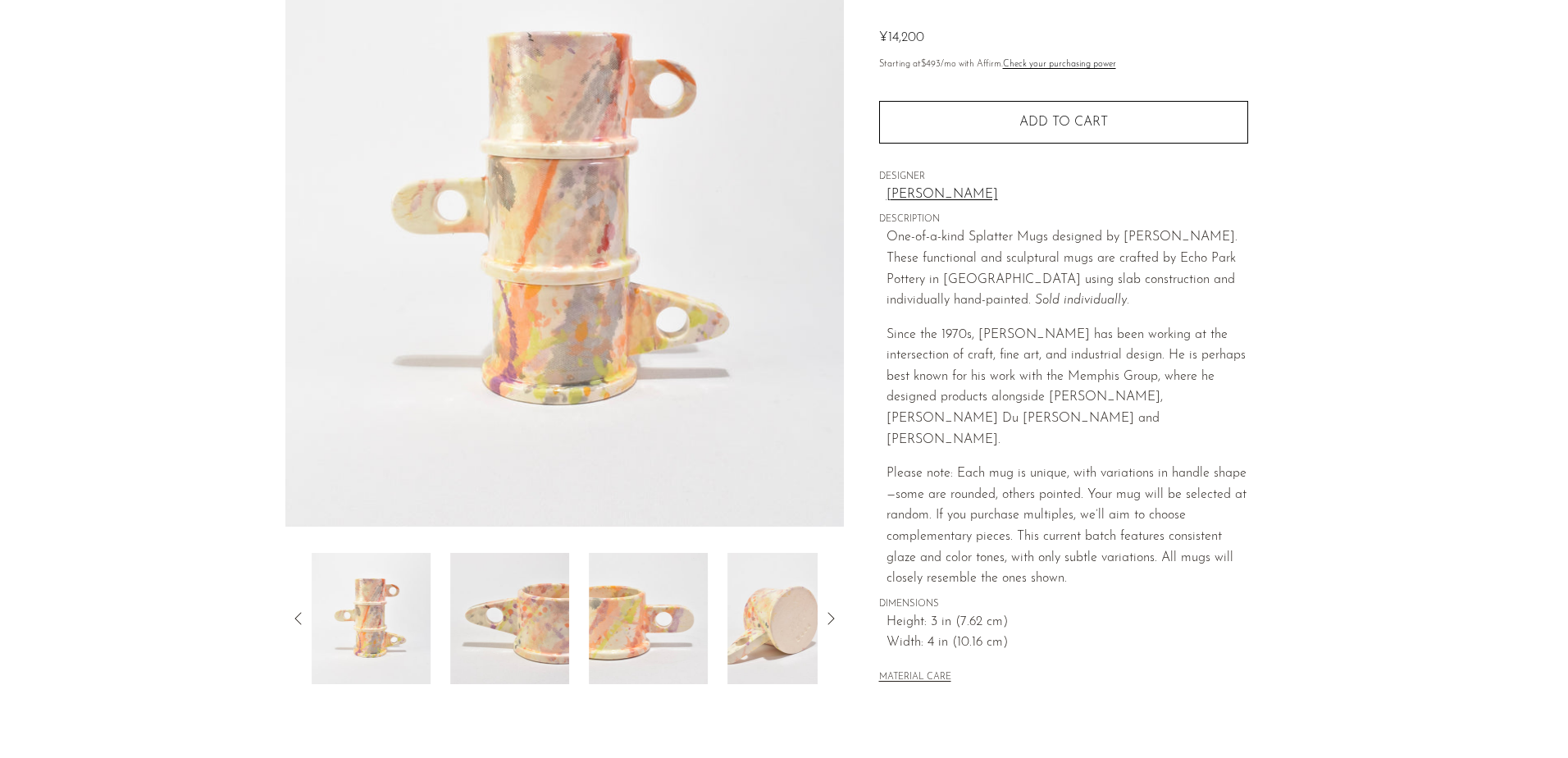
click at [560, 639] on img at bounding box center [510, 618] width 119 height 131
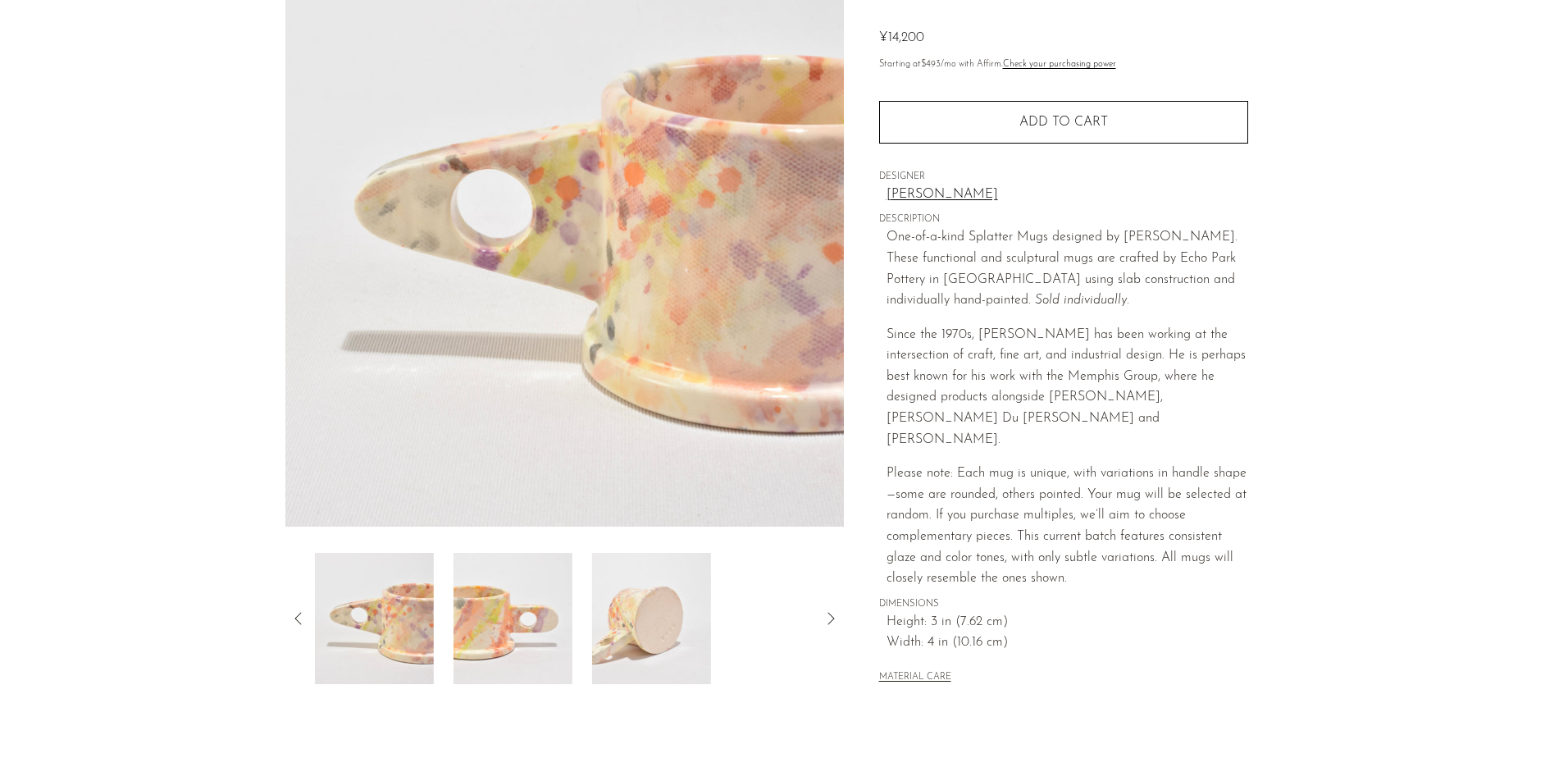
click at [559, 640] on img at bounding box center [513, 618] width 119 height 131
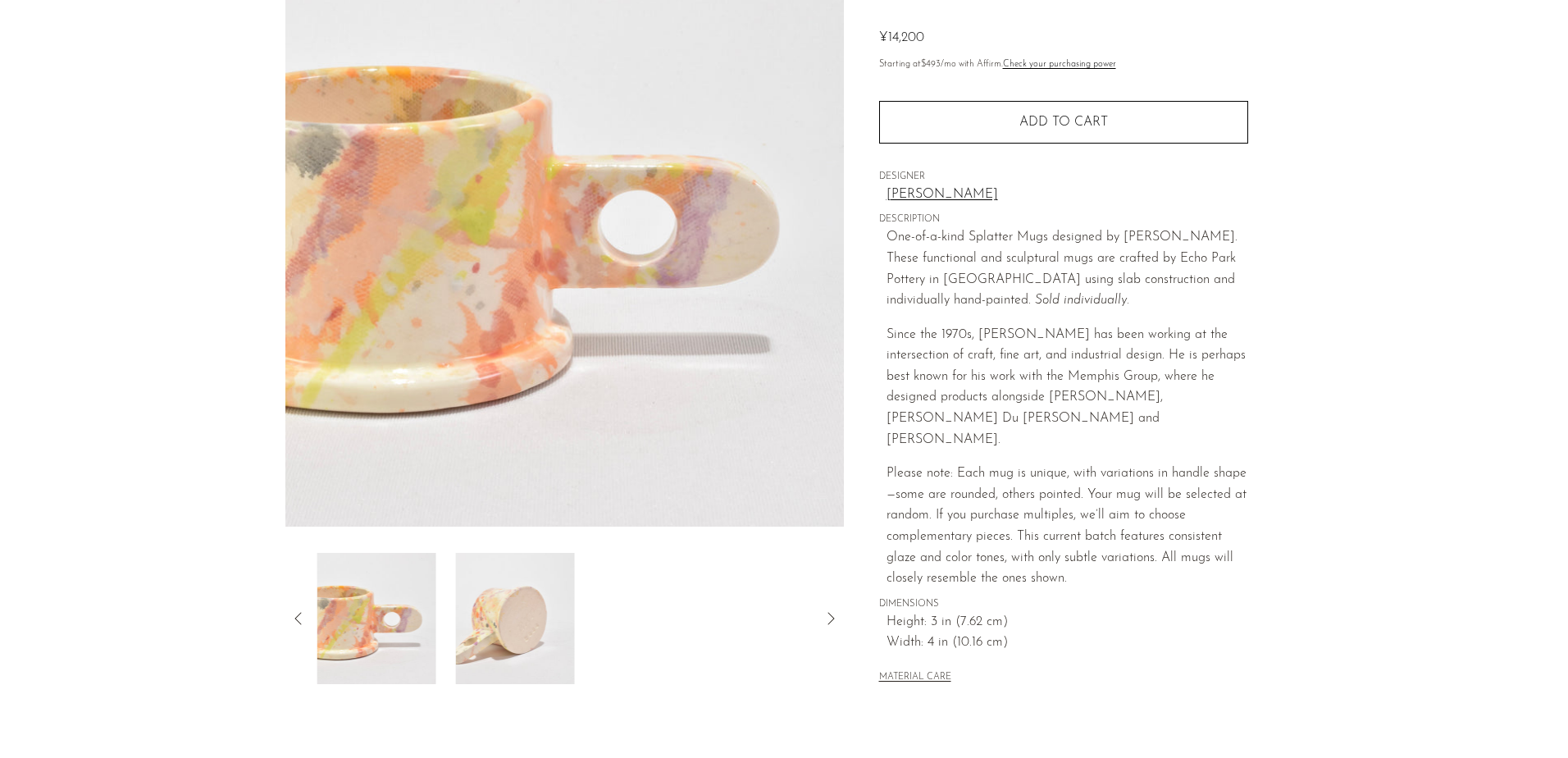
click at [567, 638] on img at bounding box center [515, 618] width 119 height 131
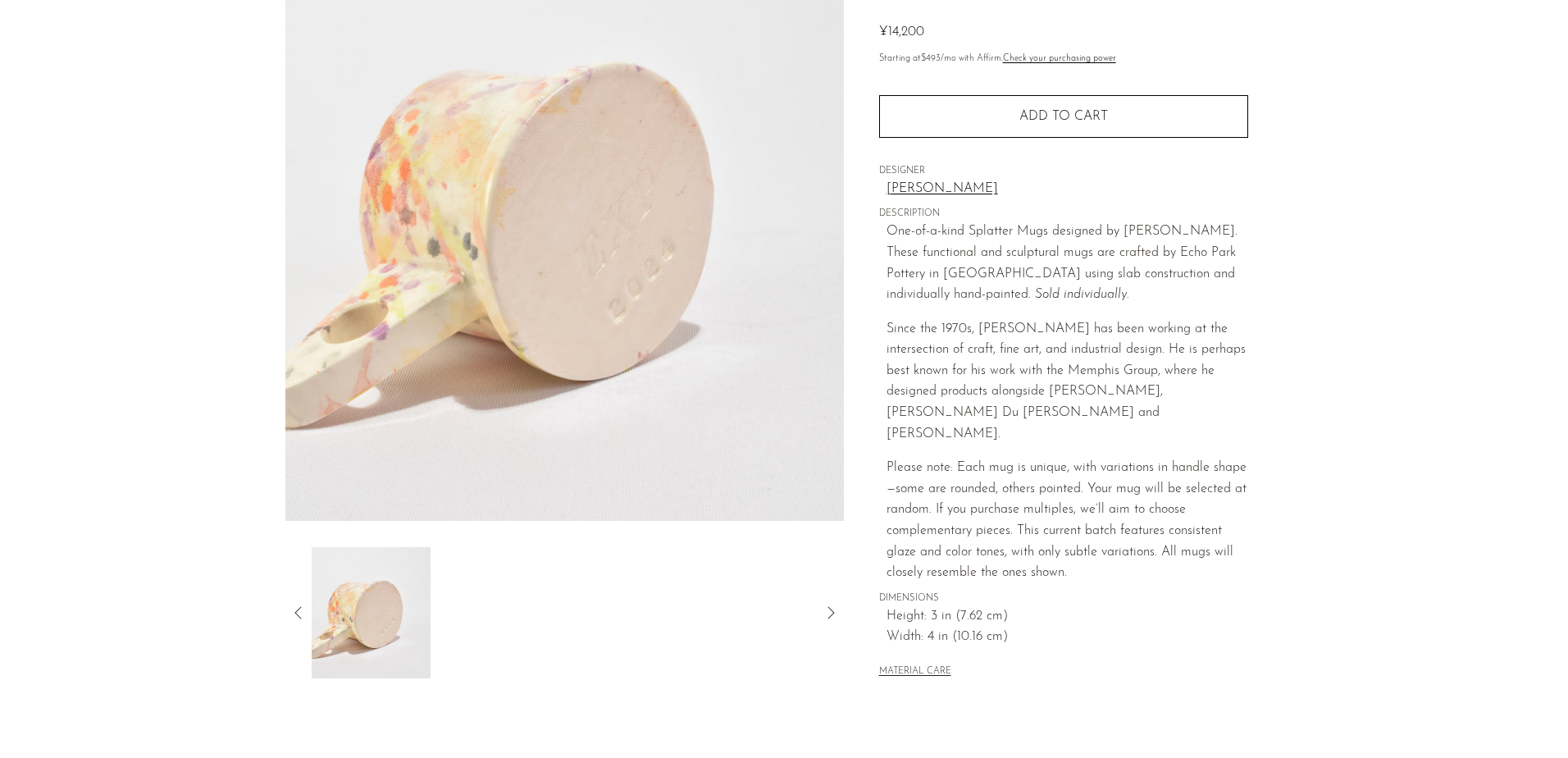
scroll to position [0, 0]
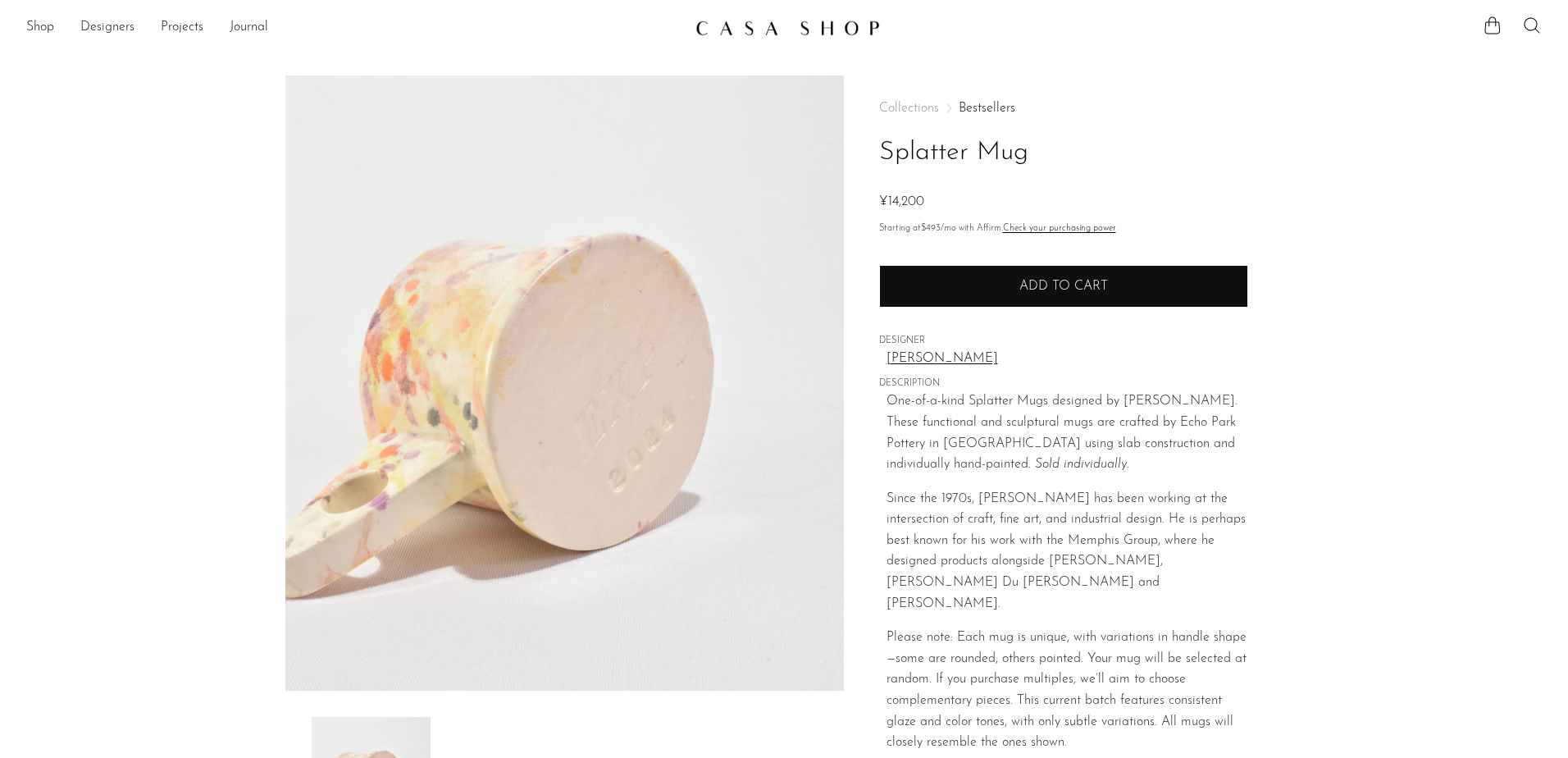
click at [1189, 280] on button "Add to cart" at bounding box center [1063, 286] width 369 height 43
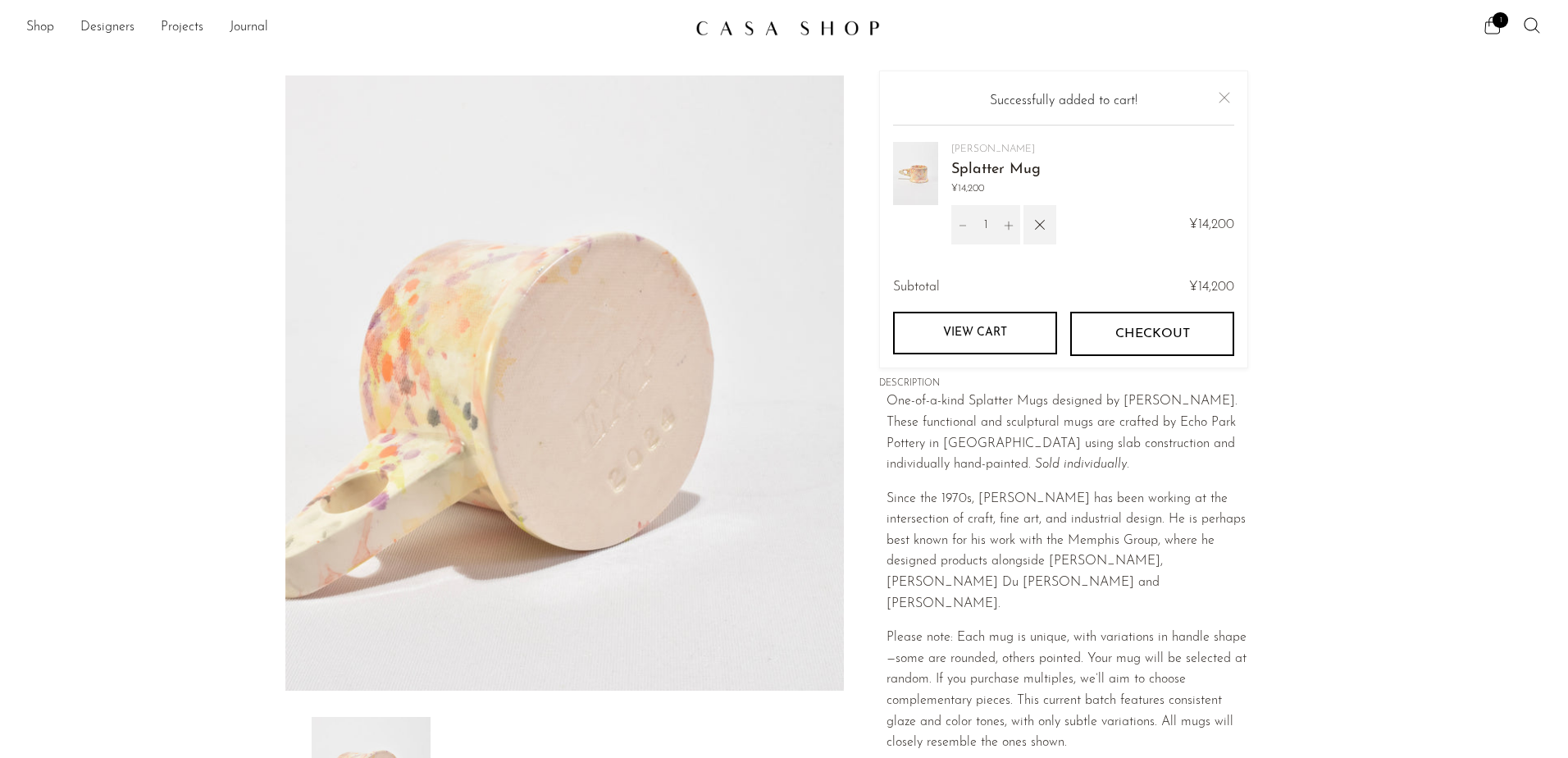
click at [1132, 327] on span "Checkout" at bounding box center [1152, 334] width 74 height 15
